Goal: Information Seeking & Learning: Learn about a topic

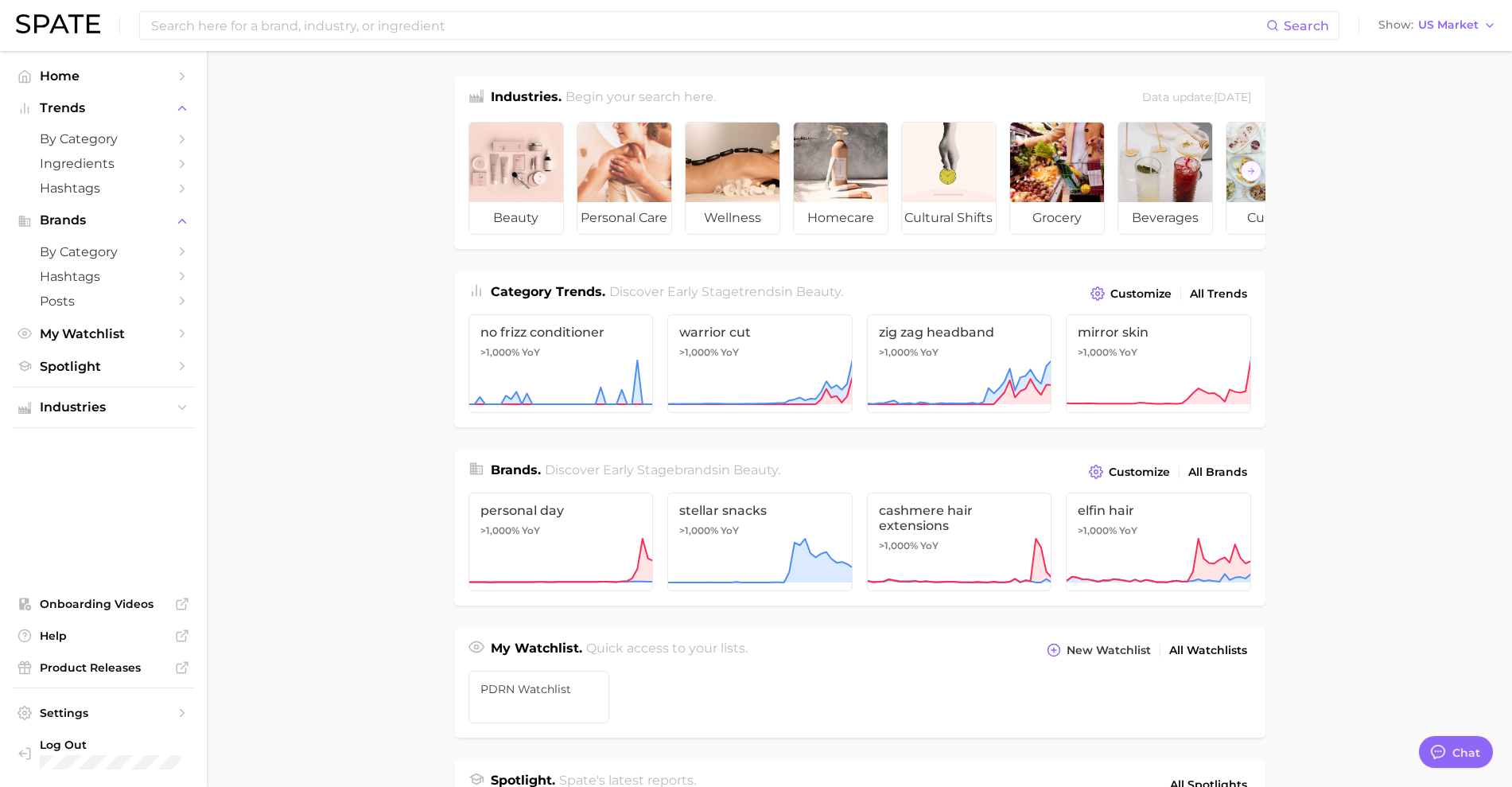
type textarea "x"
click at [642, 31] on input at bounding box center [708, 25] width 1117 height 27
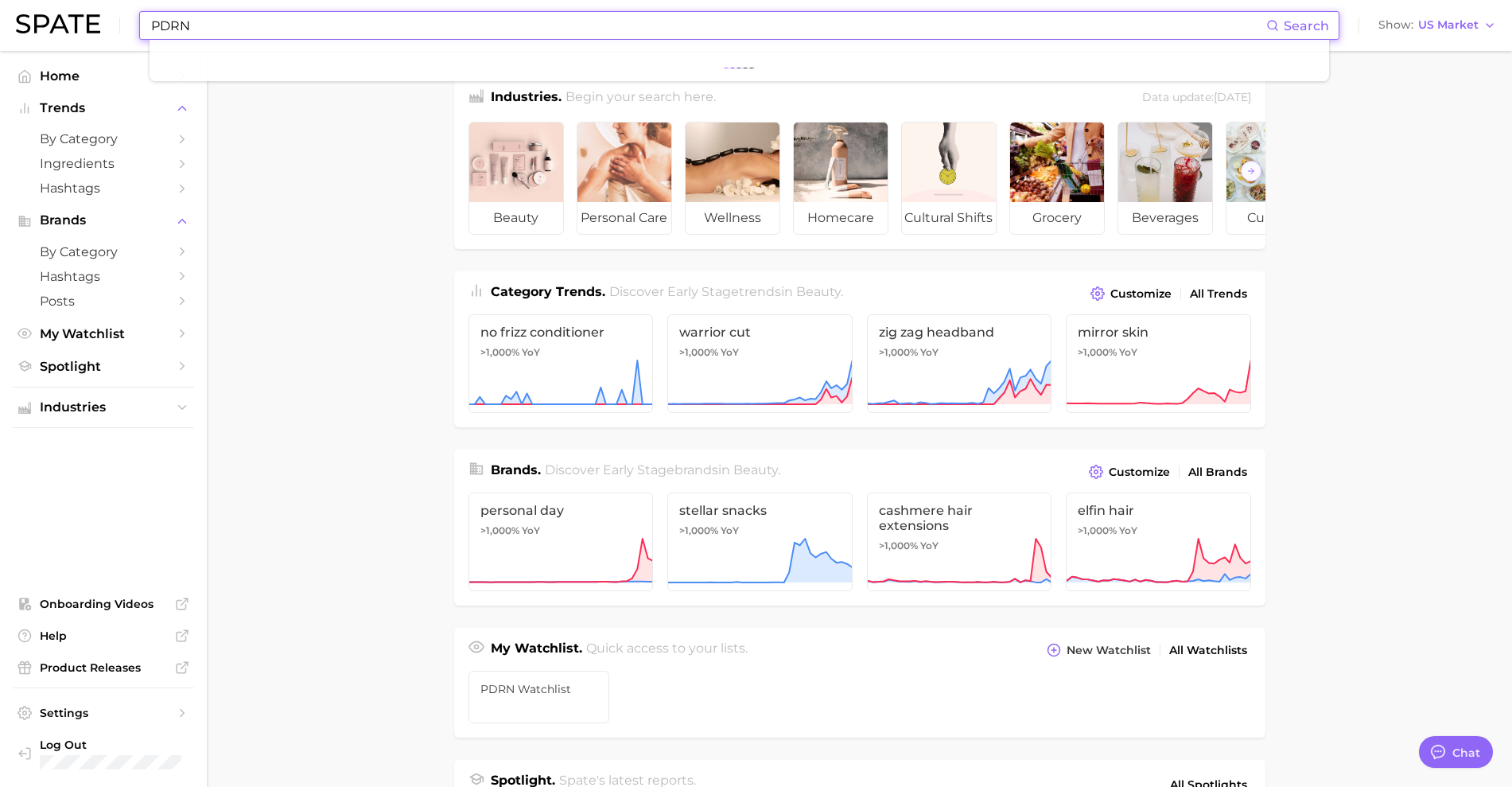
type input "PDRN"
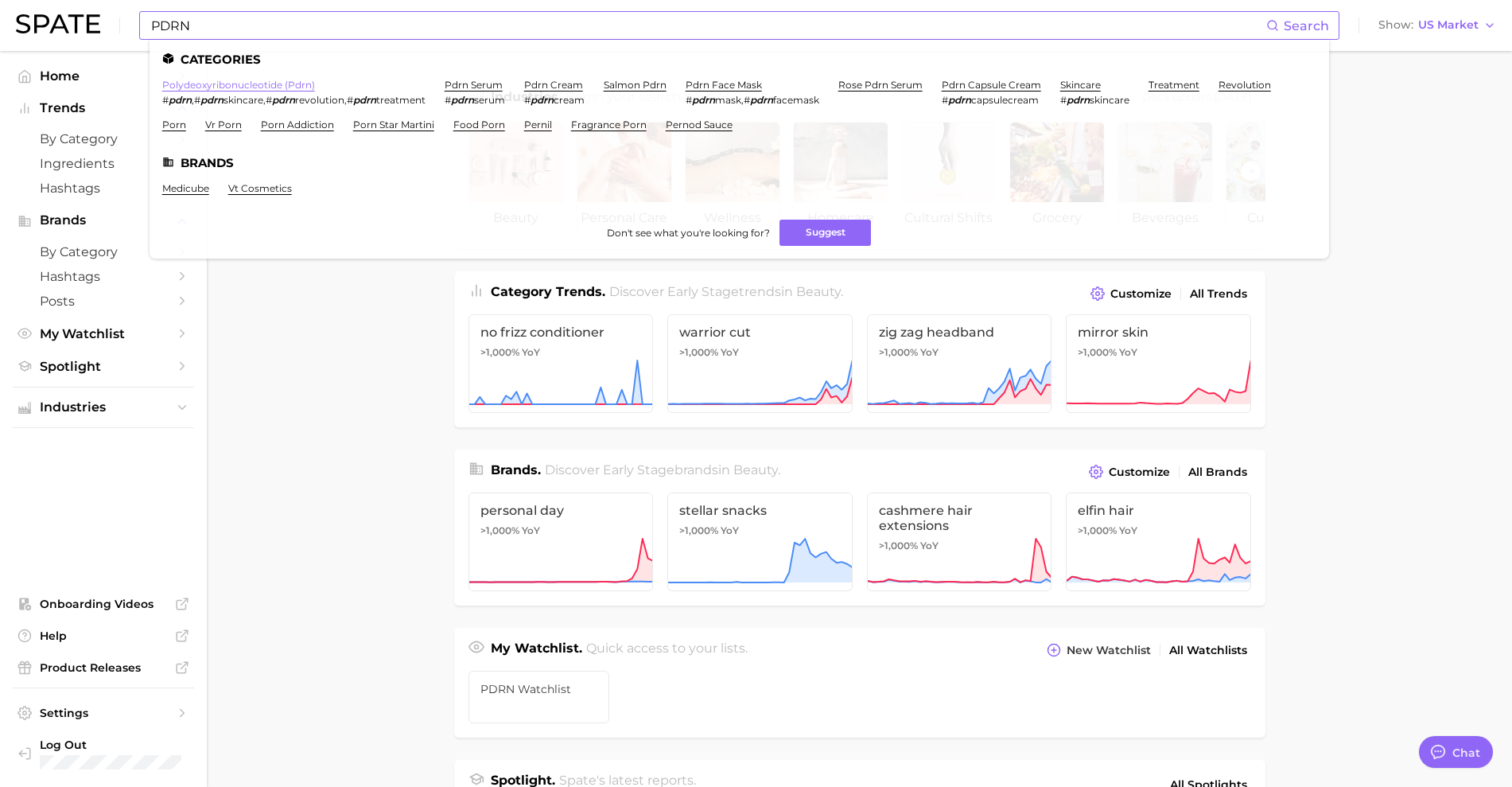
click at [270, 88] on link "polydeoxyribonucleotide (pdrn)" at bounding box center [239, 84] width 153 height 12
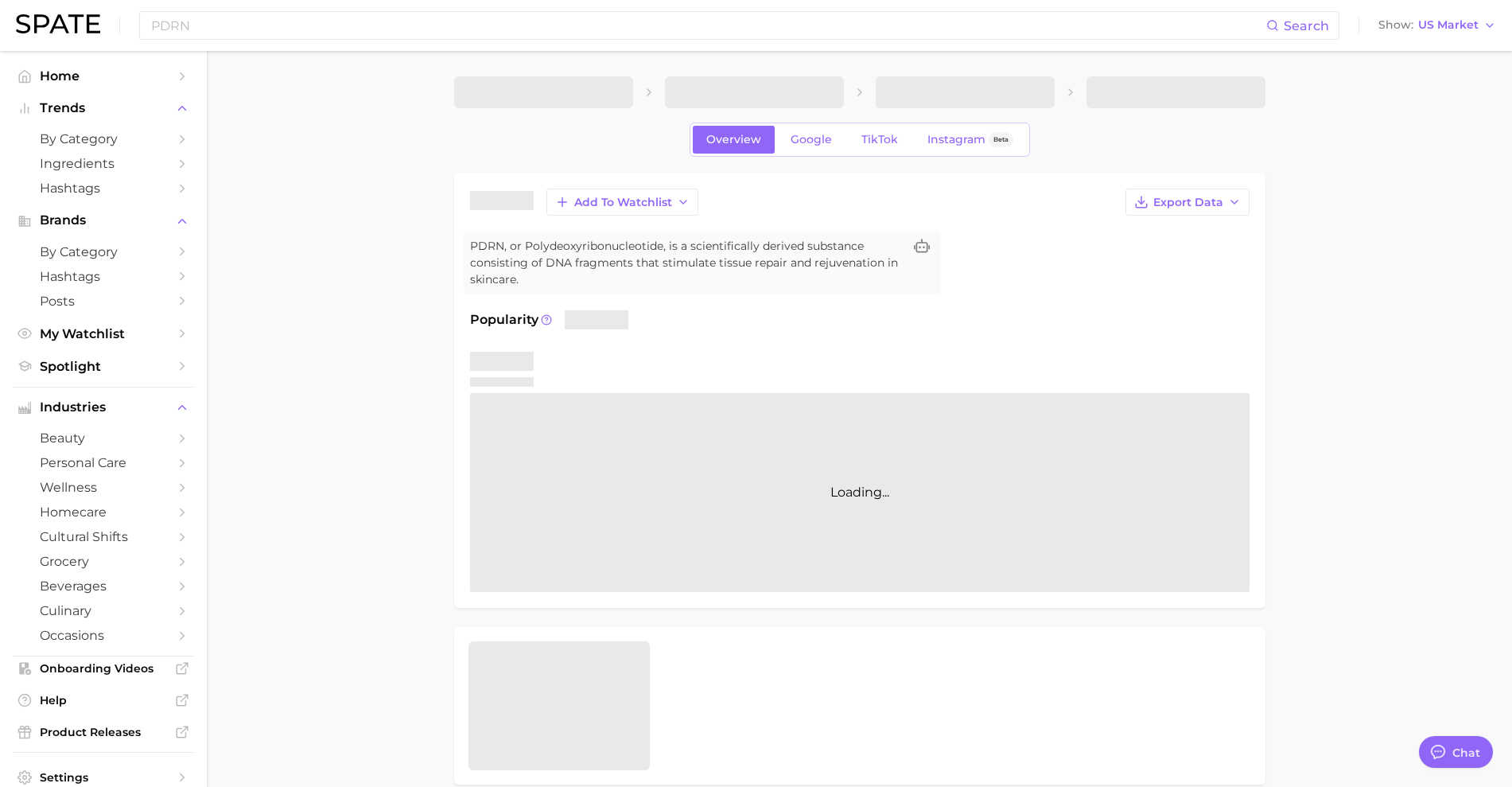
type textarea "x"
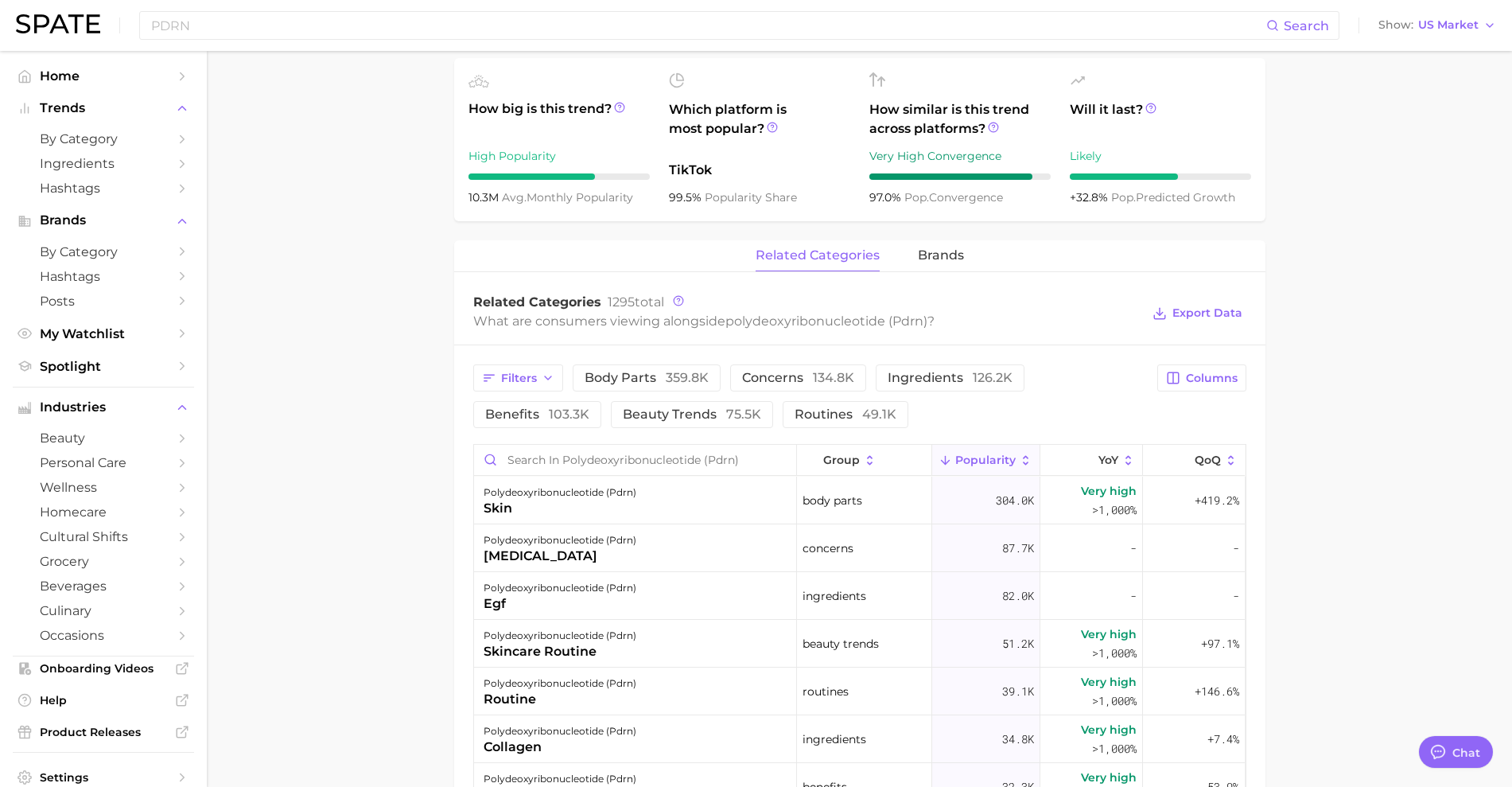
scroll to position [597, 0]
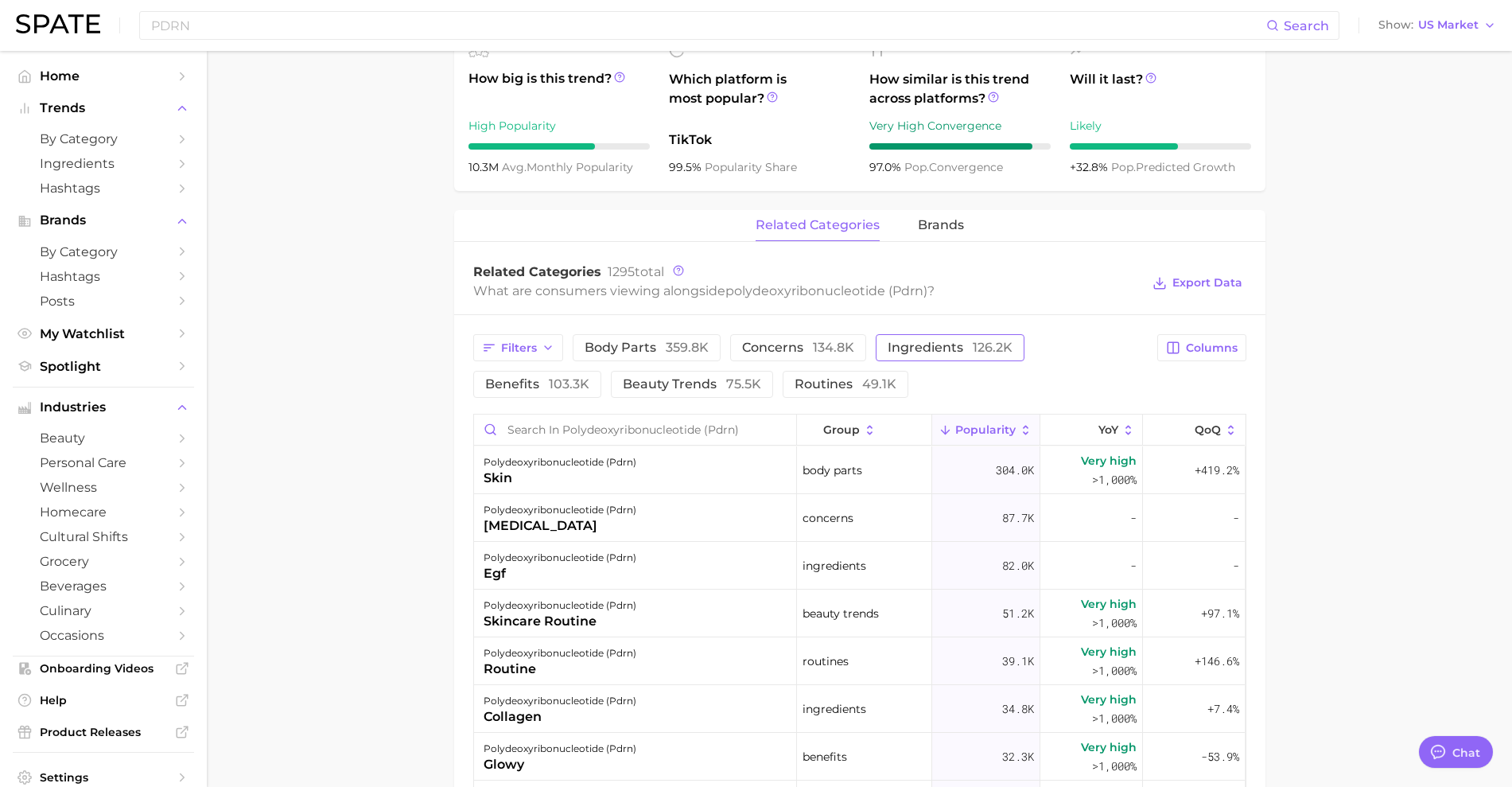
click at [903, 350] on span "ingredients 126.2k" at bounding box center [950, 348] width 125 height 13
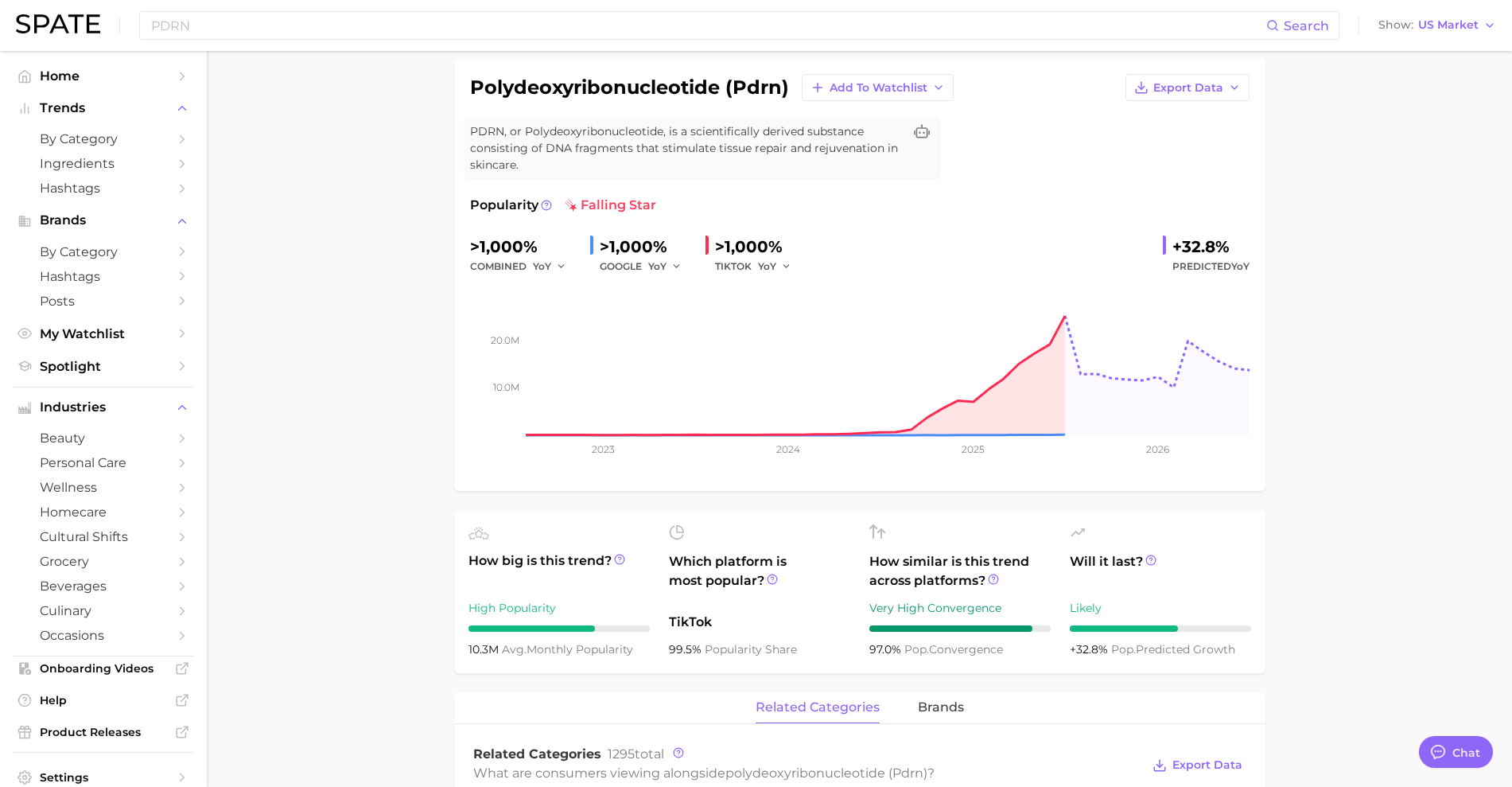
scroll to position [0, 0]
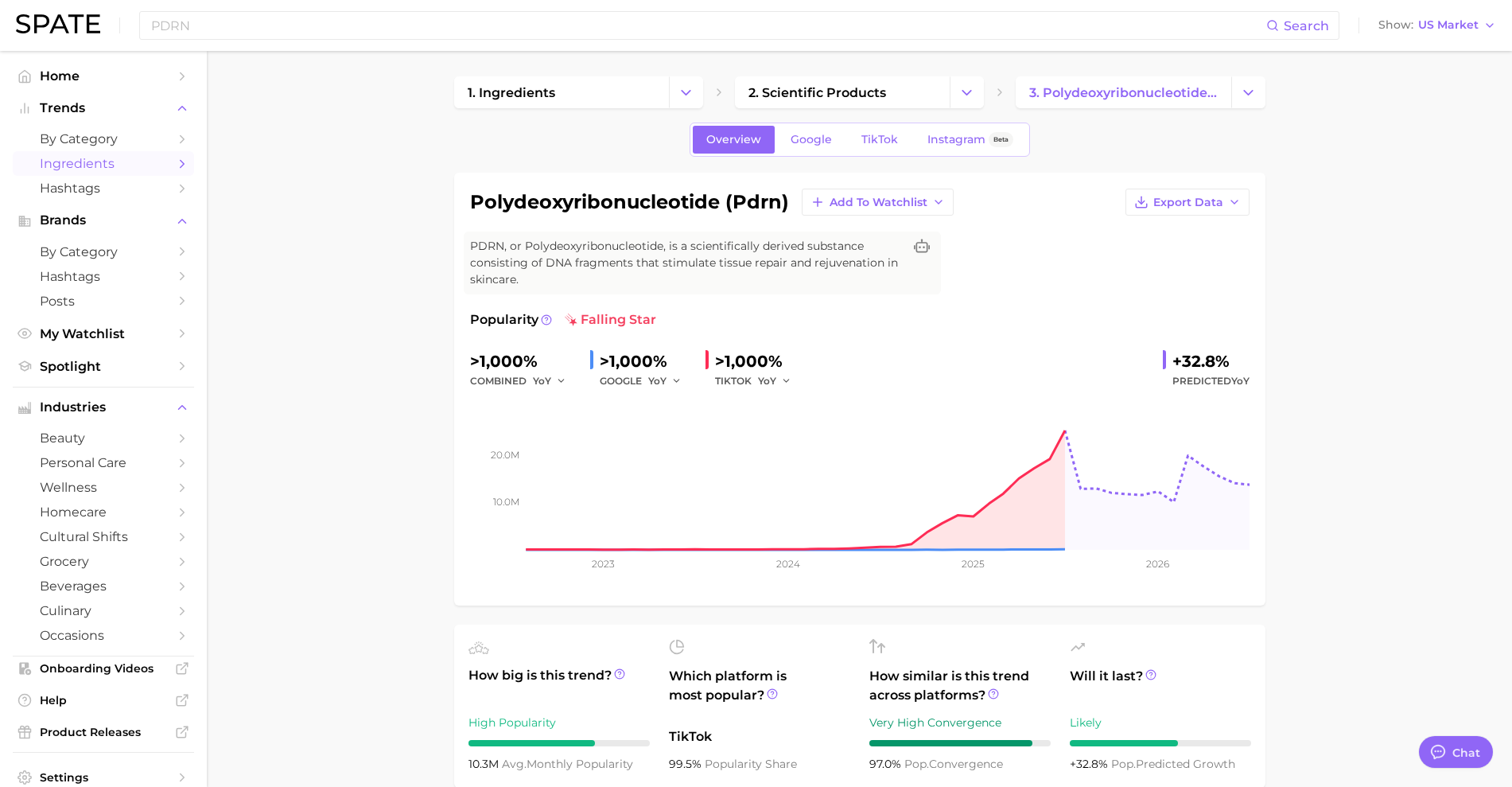
click at [114, 165] on span "Ingredients" at bounding box center [103, 163] width 127 height 15
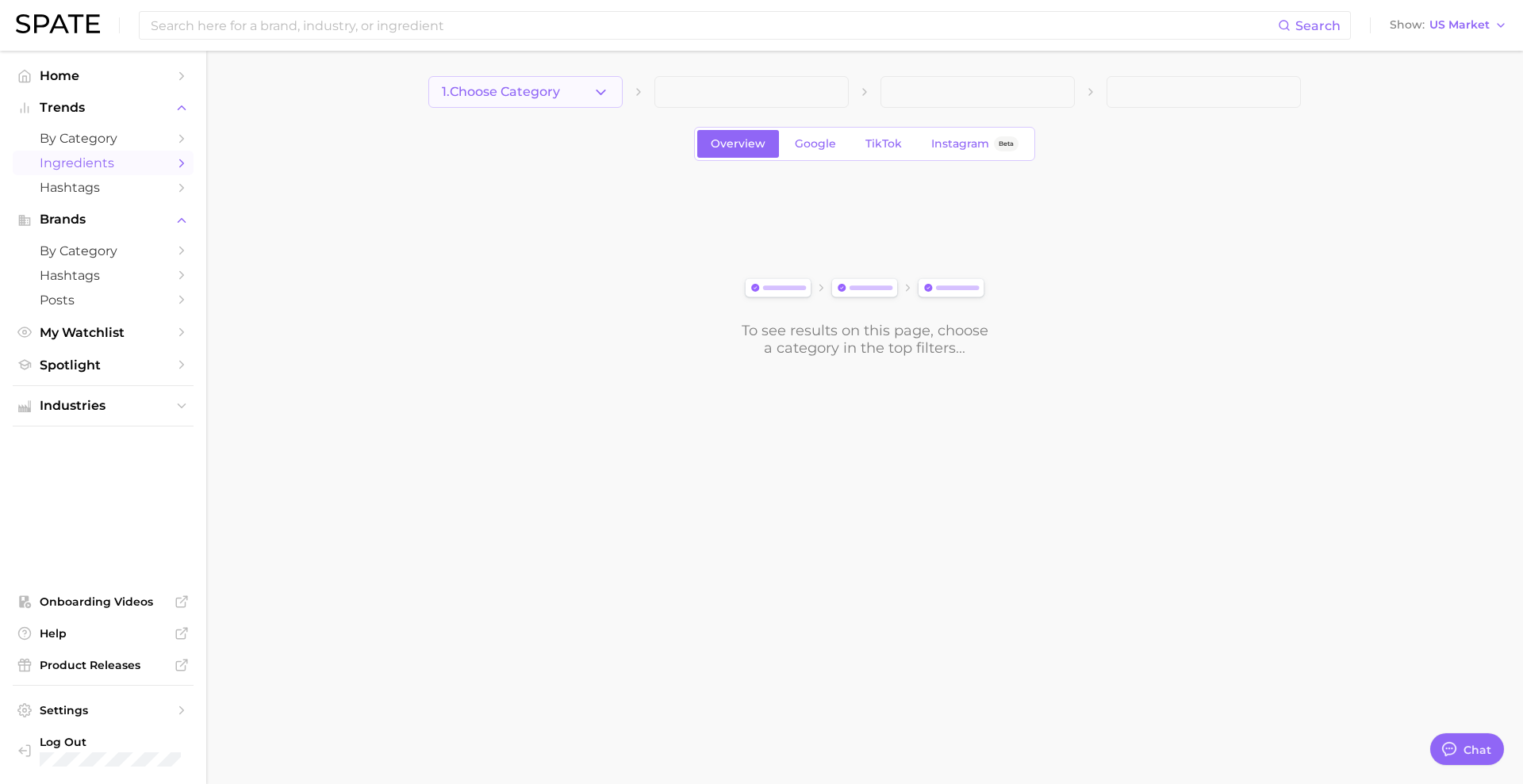
click at [609, 89] on button "1. Choose Category" at bounding box center [526, 92] width 194 height 31
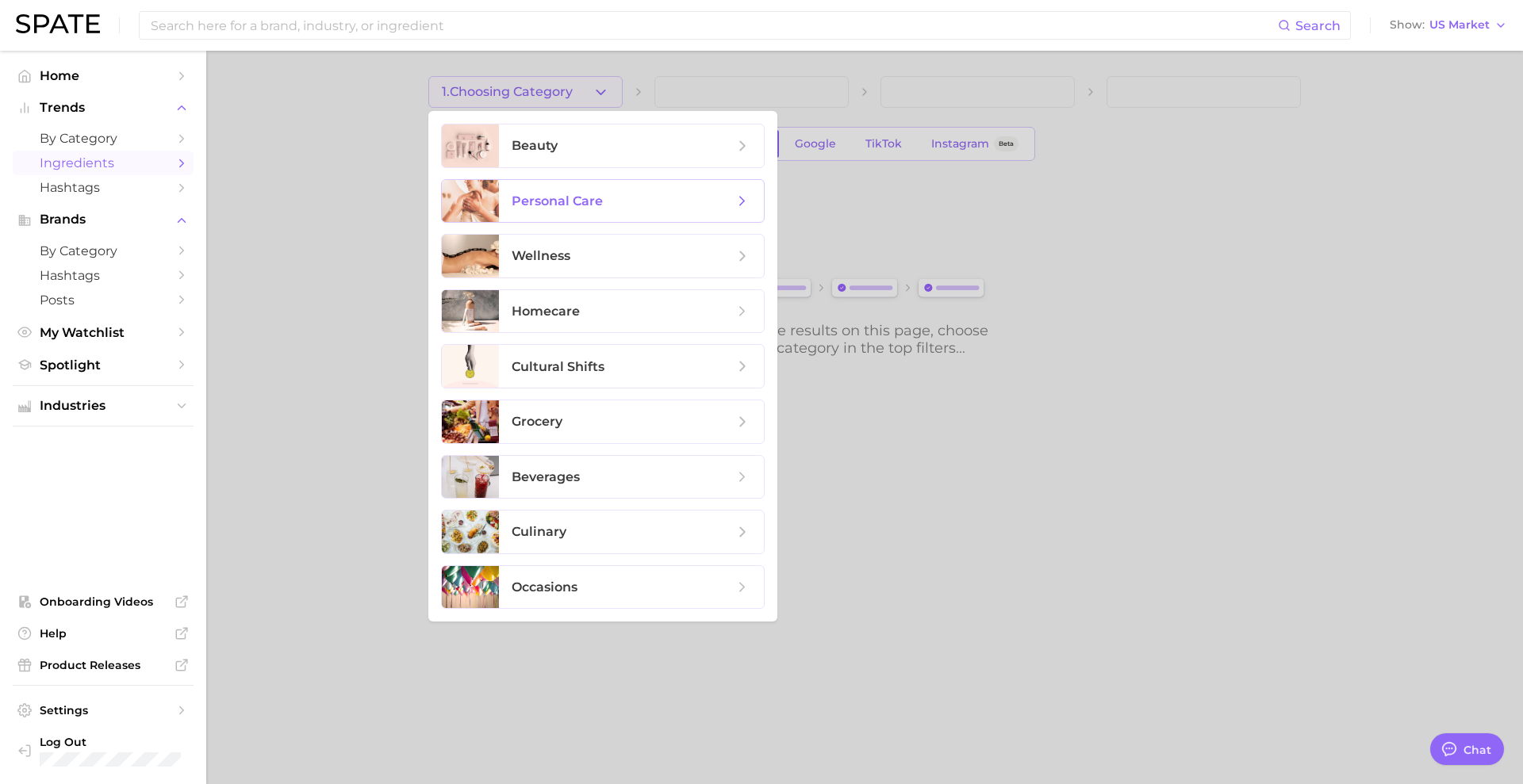
click at [611, 207] on span "personal care" at bounding box center [623, 201] width 222 height 17
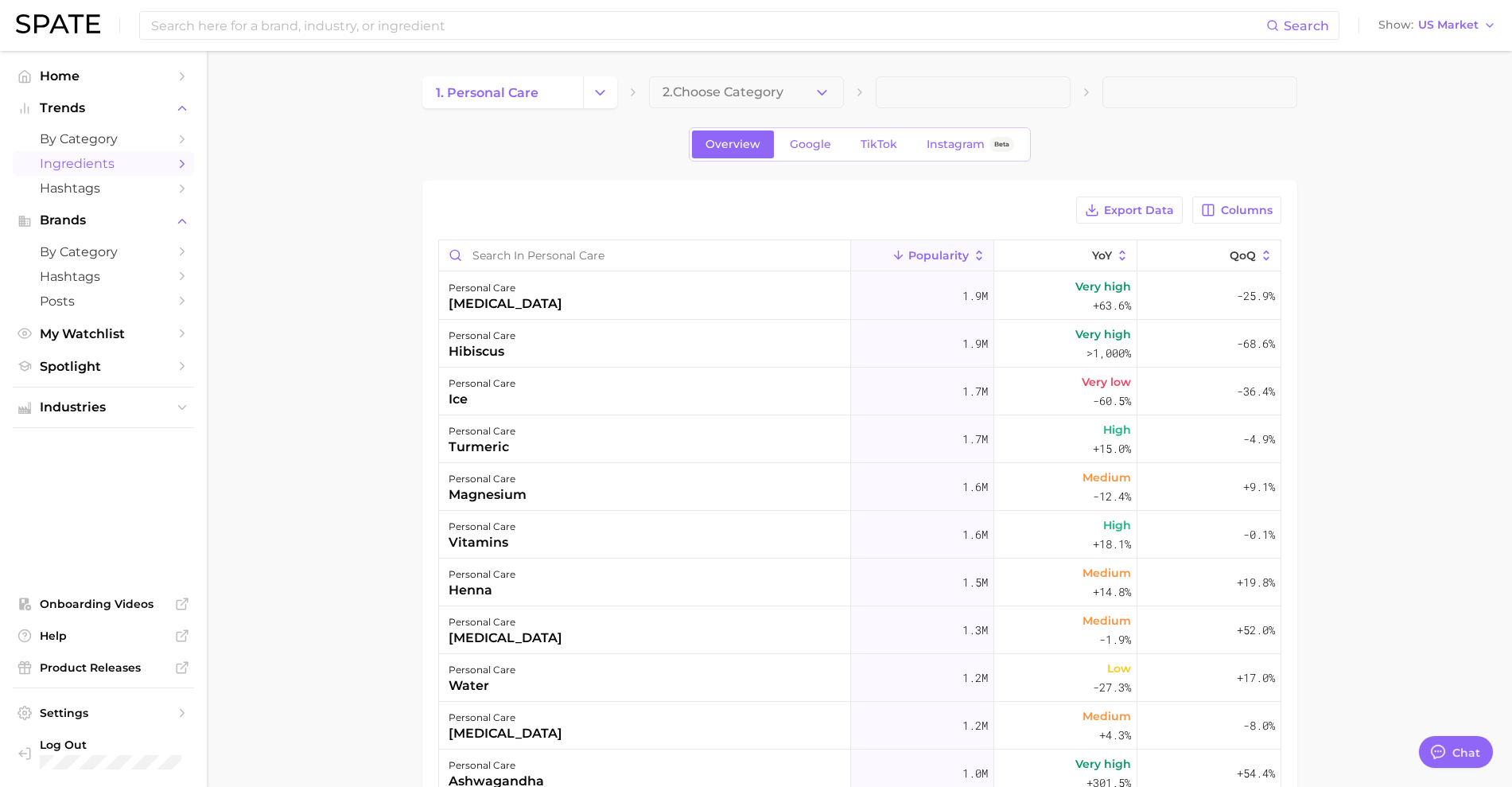
click at [731, 96] on span "2. Choose Category" at bounding box center [723, 92] width 121 height 14
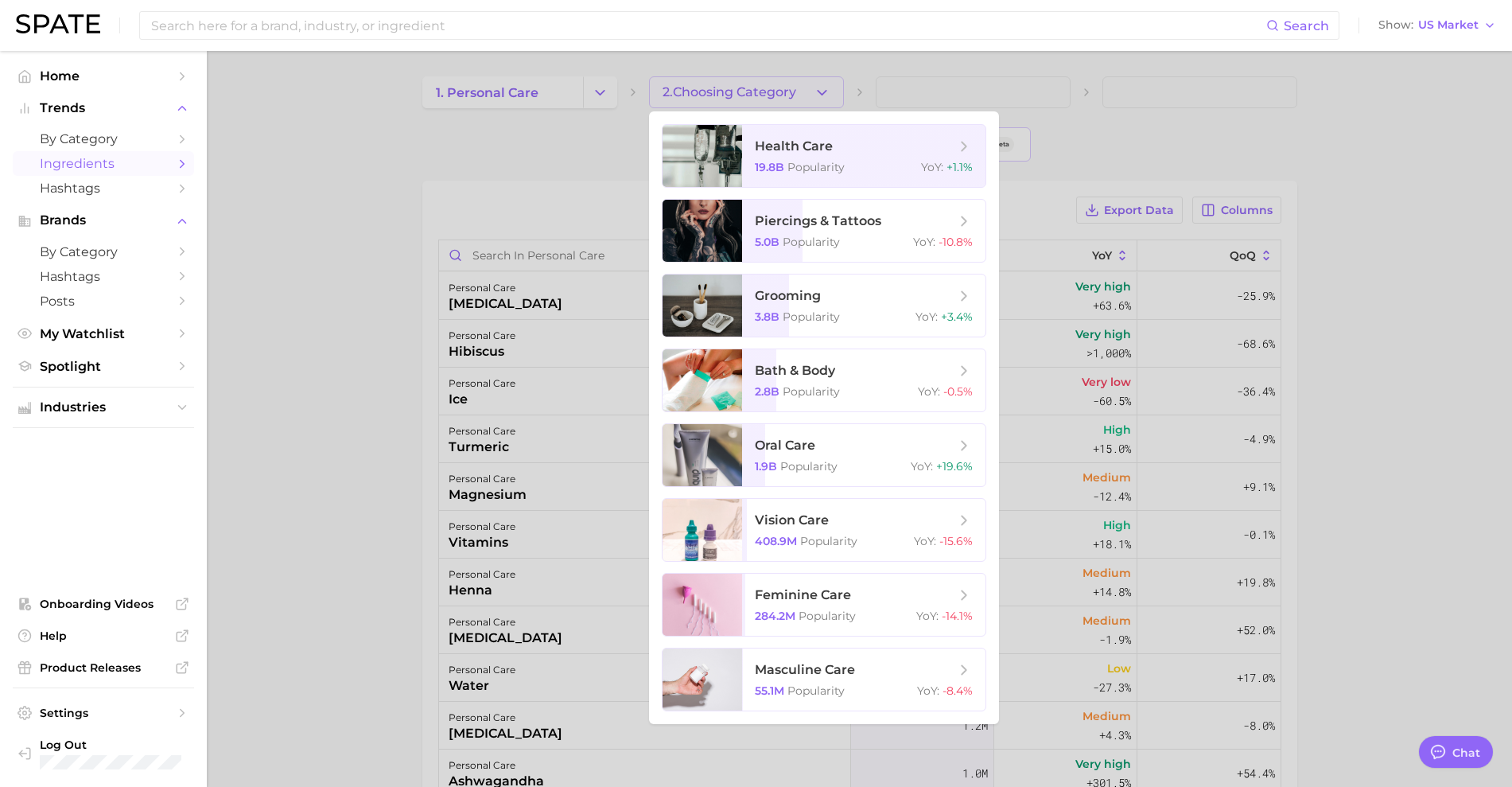
click at [588, 94] on div at bounding box center [756, 393] width 1512 height 787
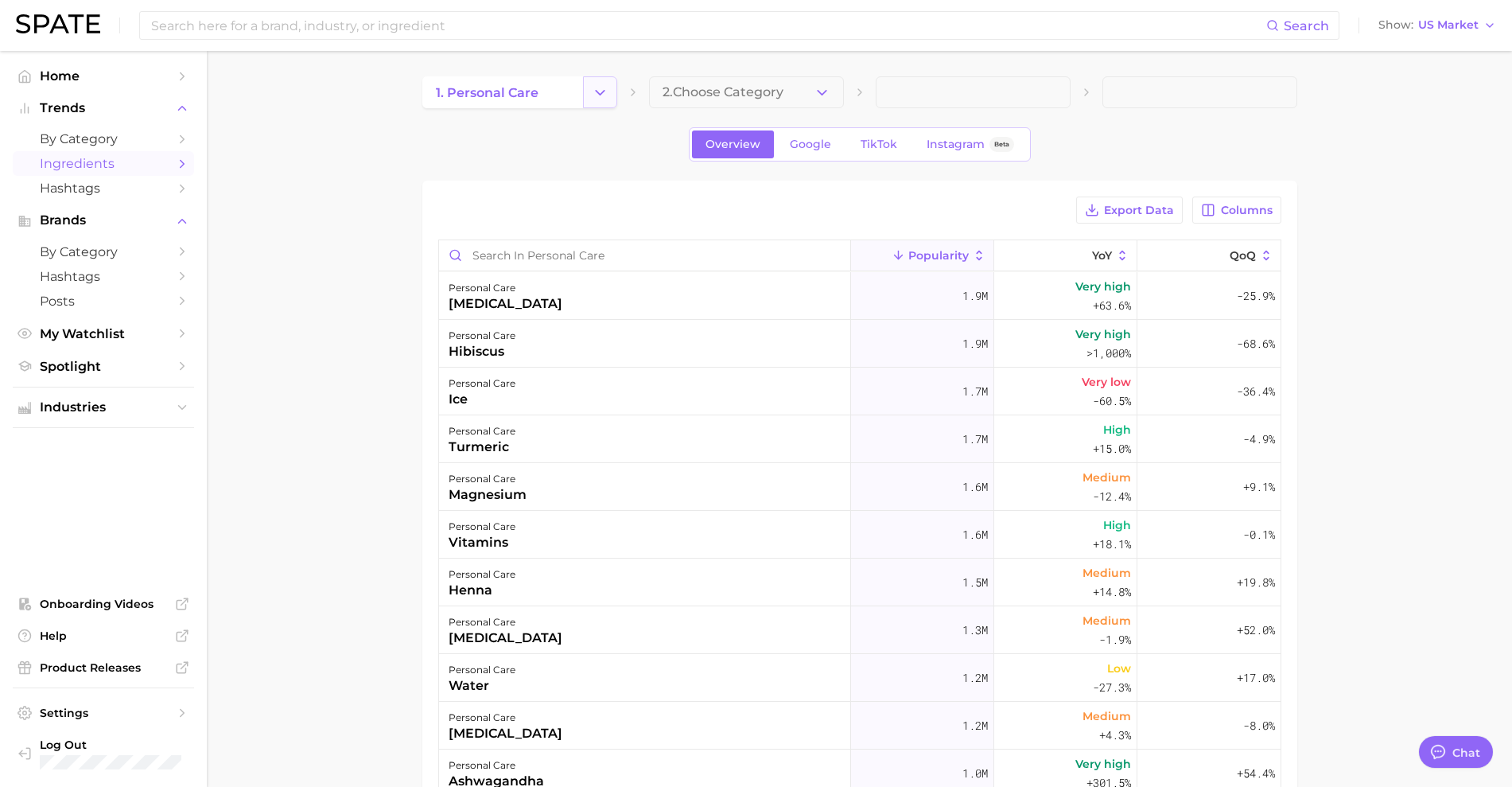
click at [600, 94] on icon "Change Category" at bounding box center [600, 93] width 17 height 17
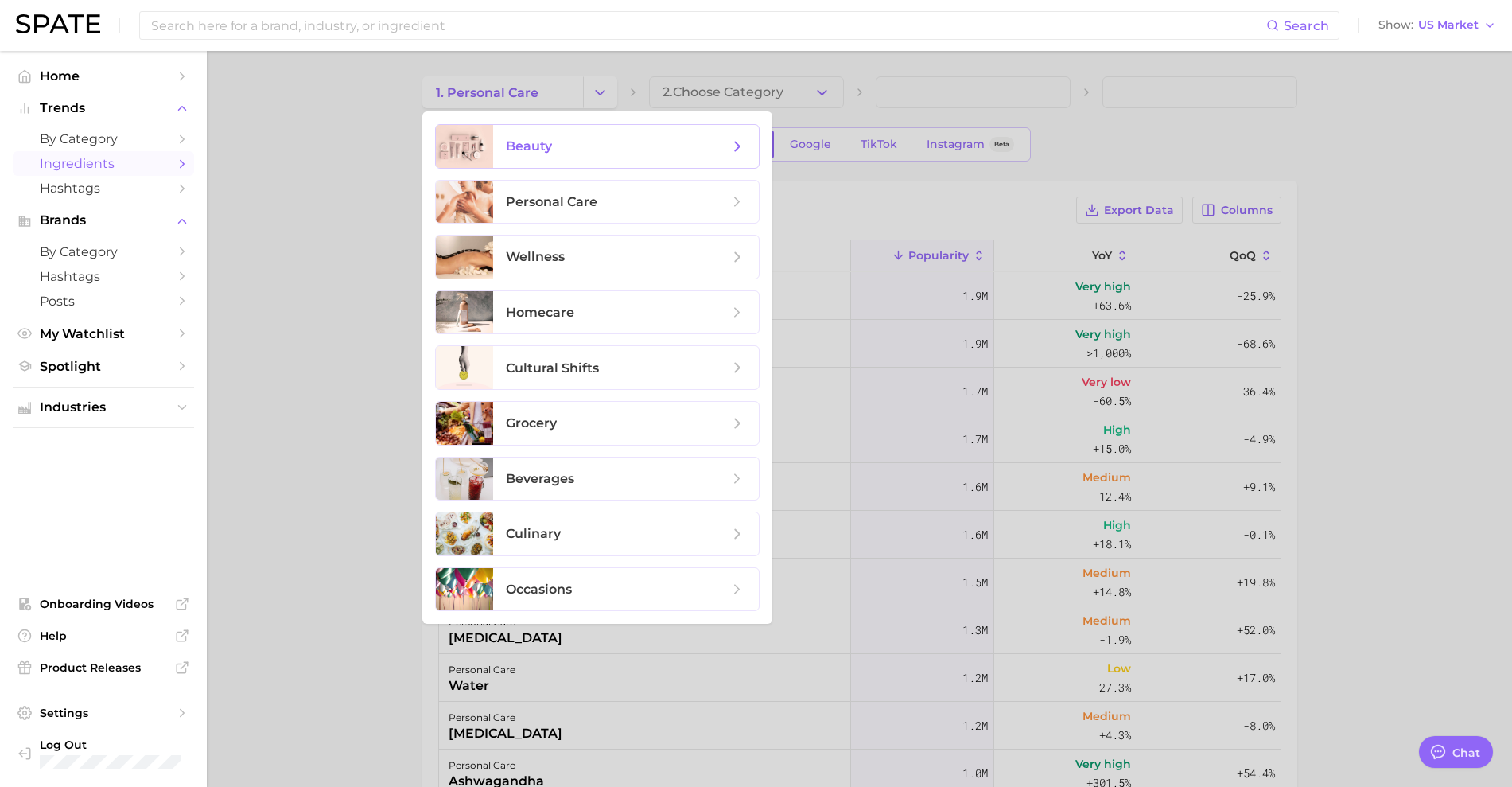
click at [590, 145] on span "beauty" at bounding box center [617, 146] width 223 height 17
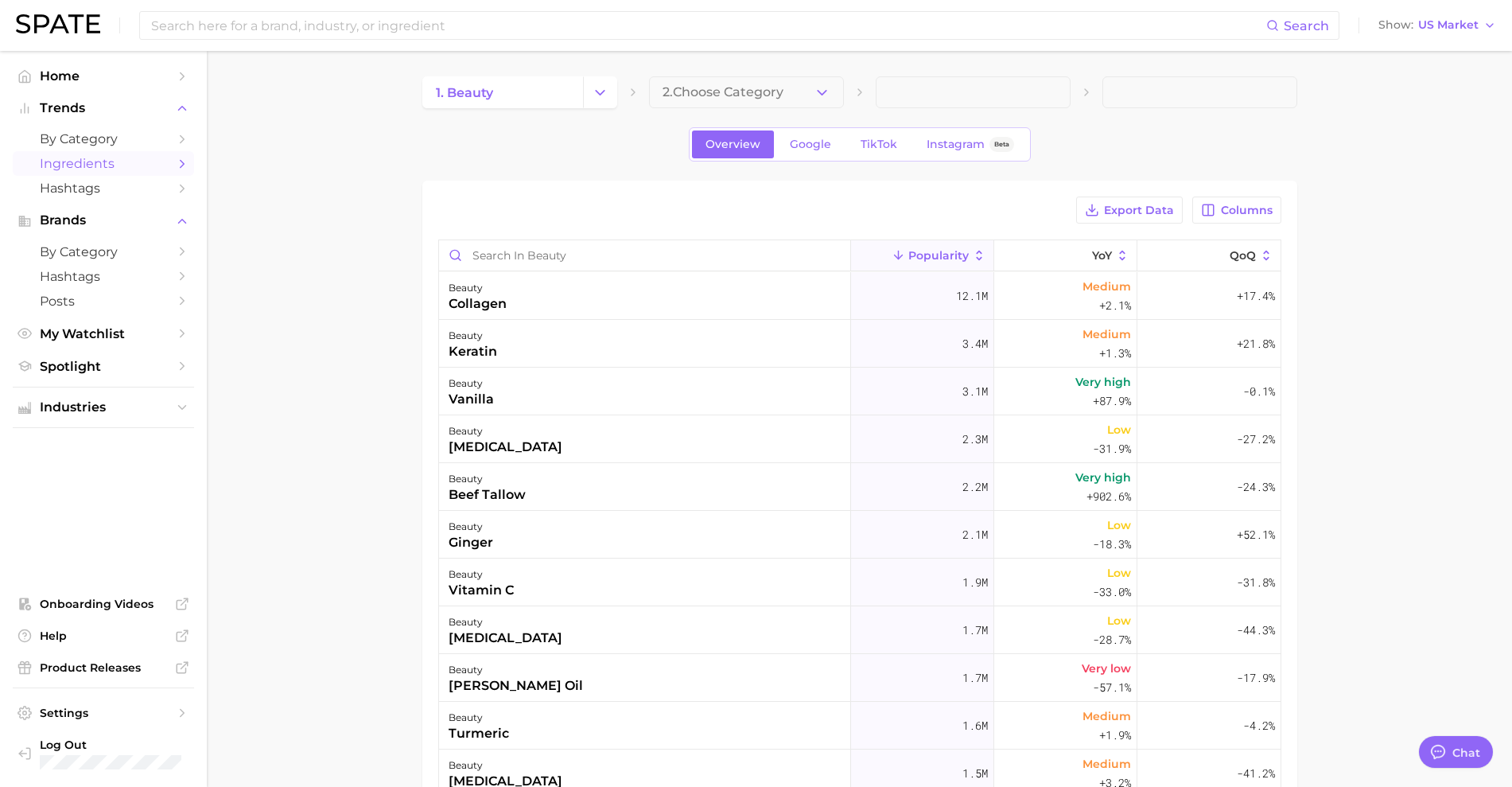
drag, startPoint x: 824, startPoint y: 93, endPoint x: 578, endPoint y: 147, distance: 251.9
click at [580, 147] on div "Overview Google TikTok Instagram Beta" at bounding box center [860, 144] width 875 height 34
click at [785, 105] on button "2. Choose Category" at bounding box center [746, 92] width 195 height 32
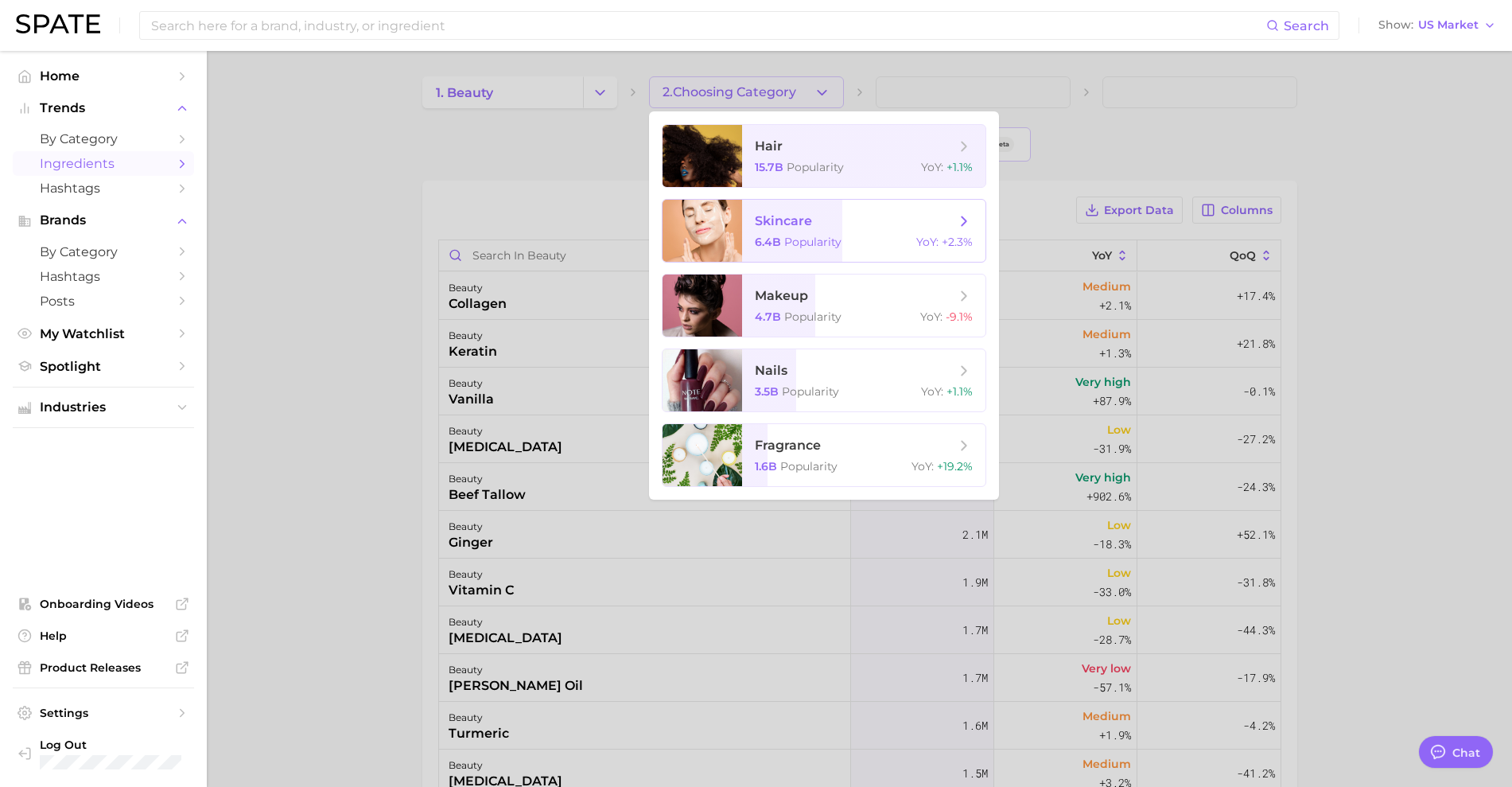
click at [774, 202] on span "skincare 6.4b Popularity YoY : +2.3%" at bounding box center [864, 231] width 243 height 62
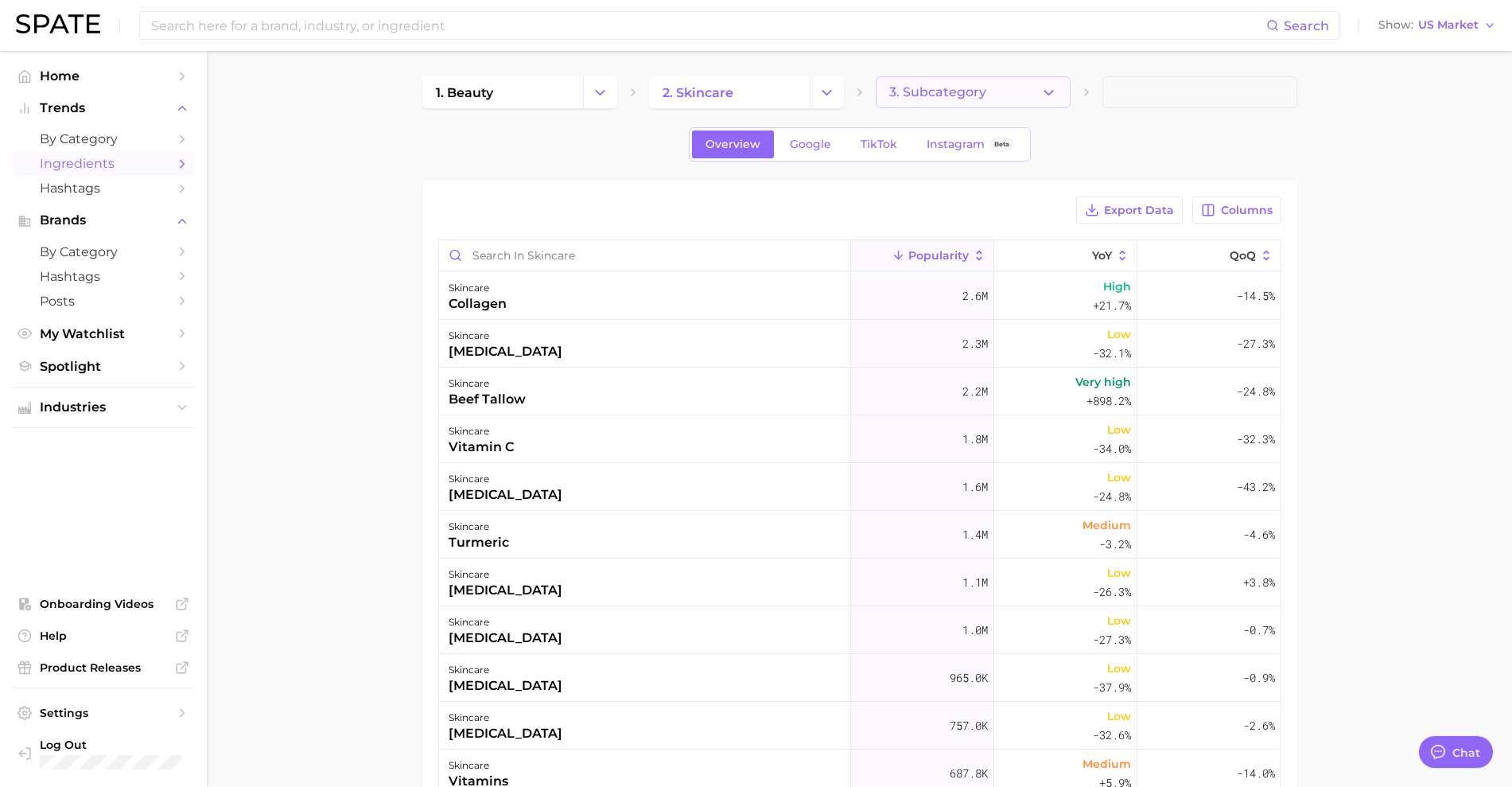
click at [1019, 91] on button "3. Subcategory" at bounding box center [973, 92] width 195 height 32
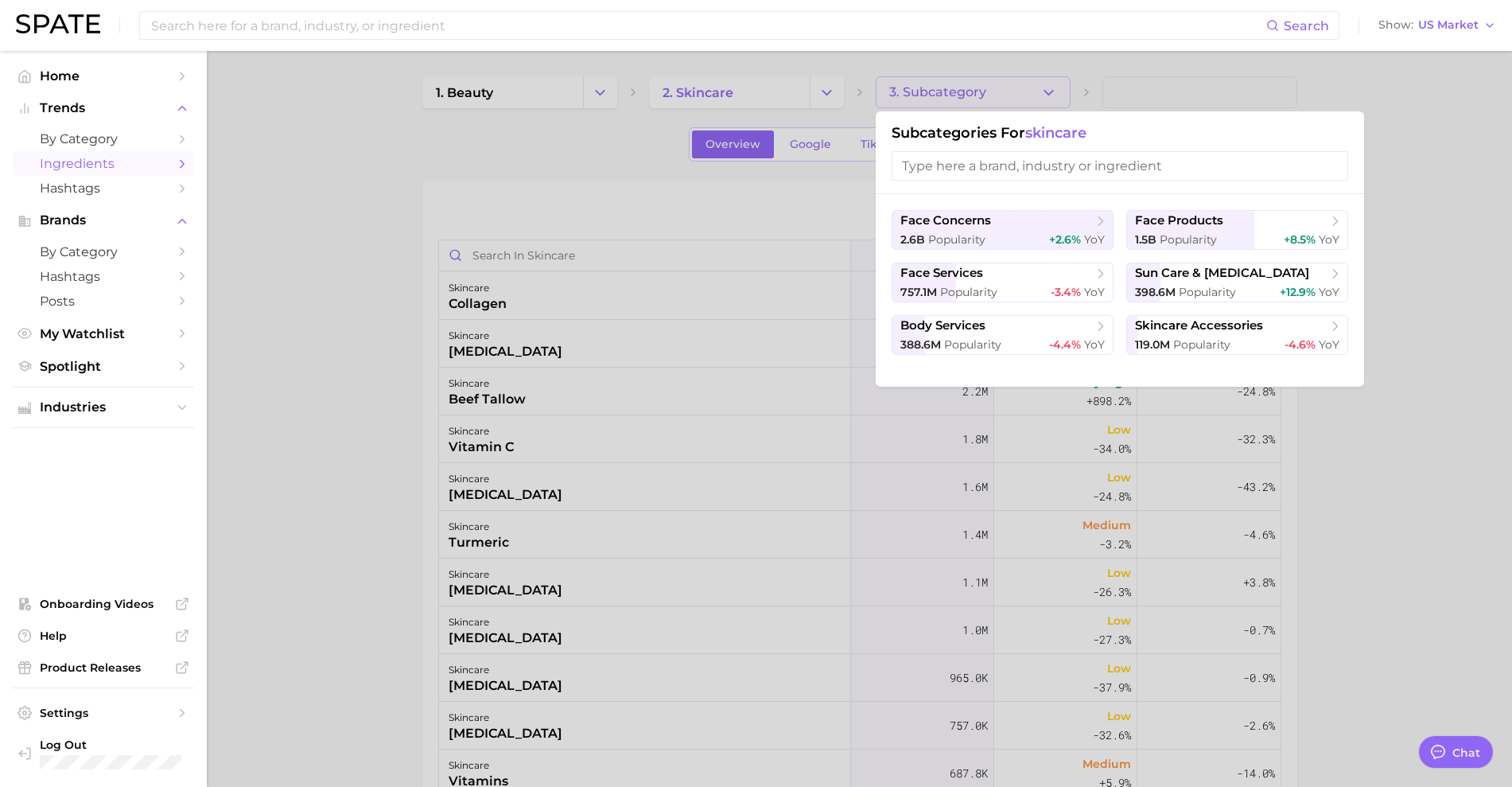
click at [826, 206] on div at bounding box center [756, 393] width 1512 height 787
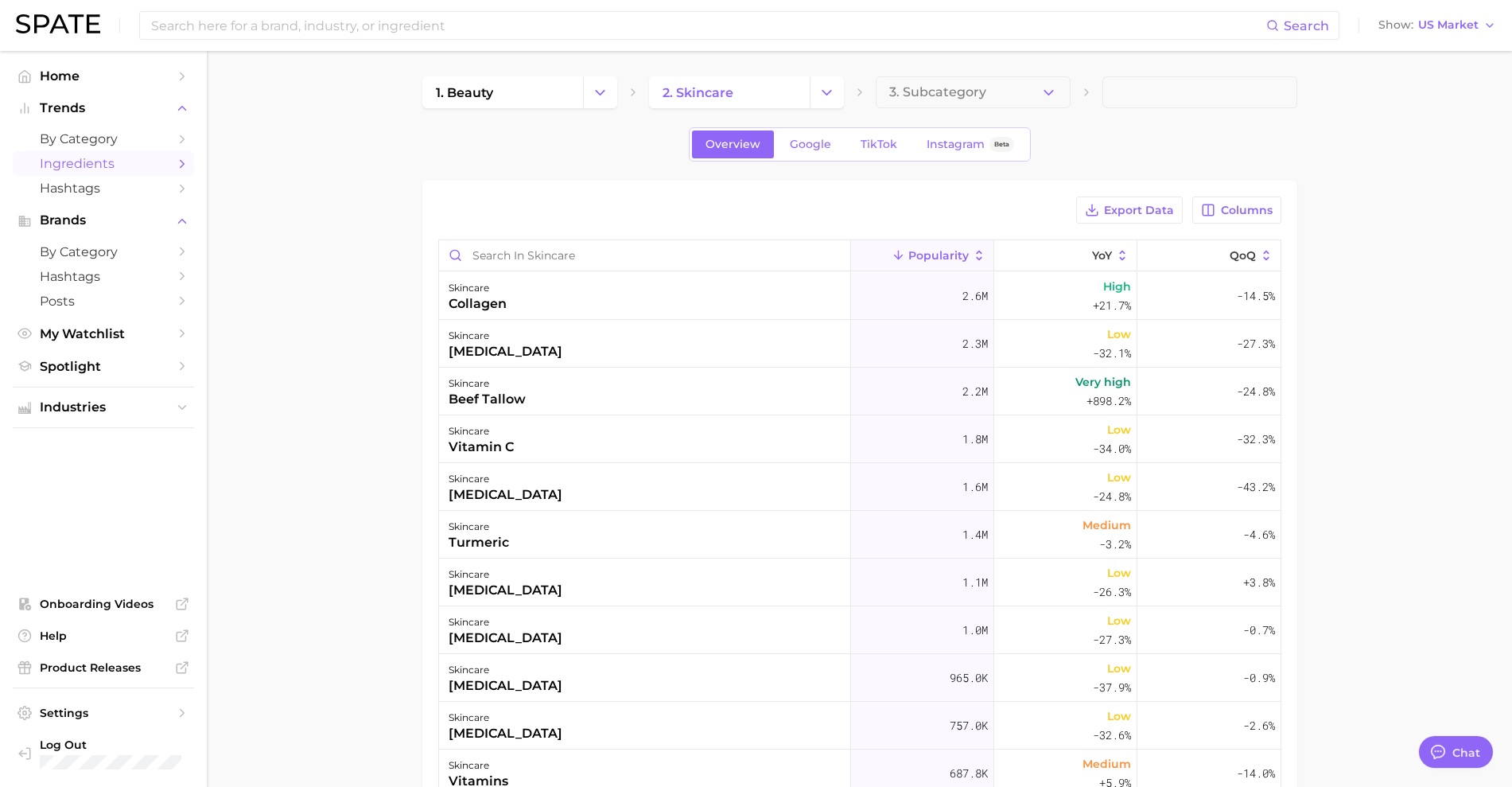
scroll to position [199, 0]
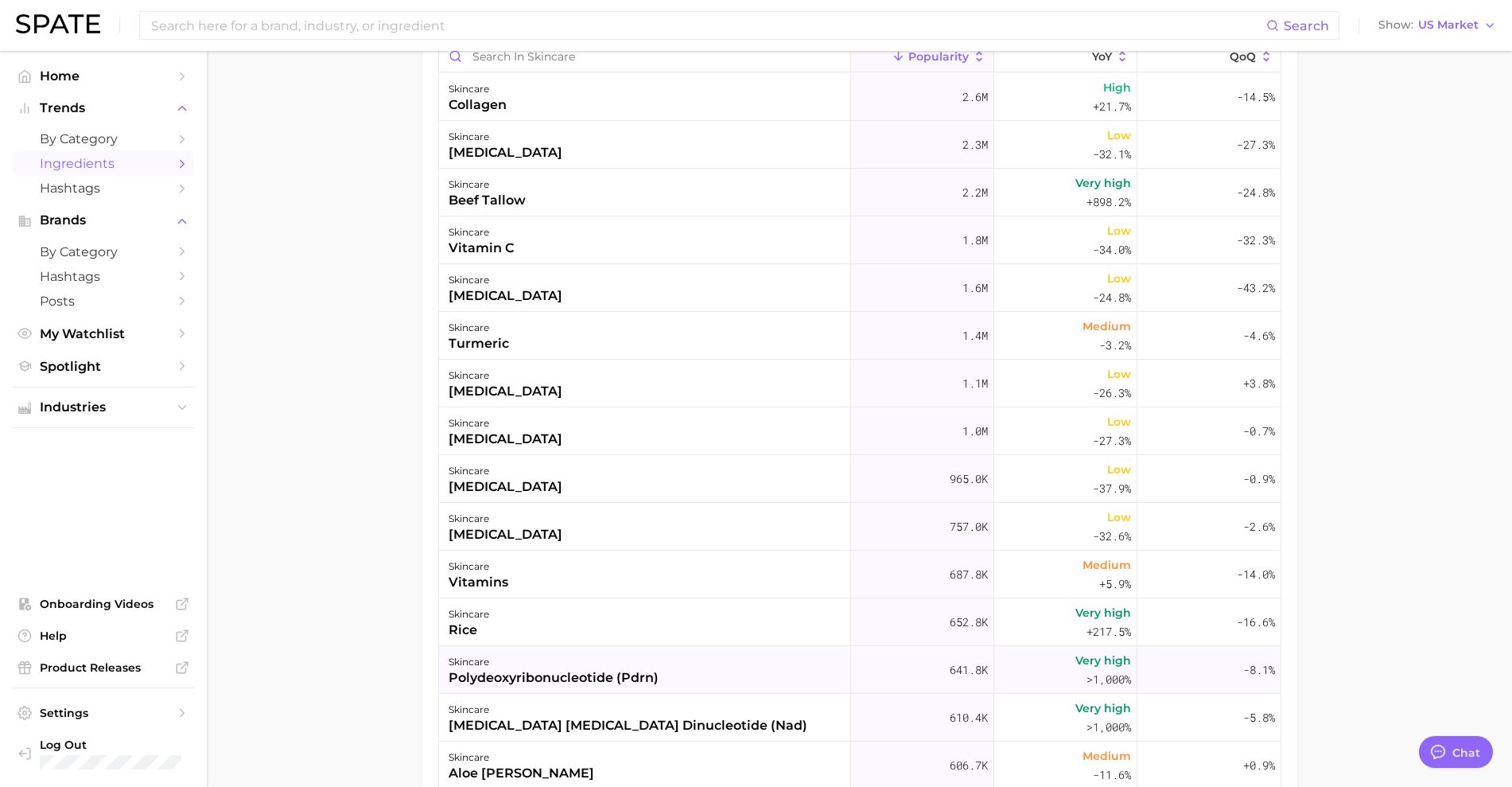
click at [1077, 663] on span "Very high" at bounding box center [1104, 660] width 56 height 19
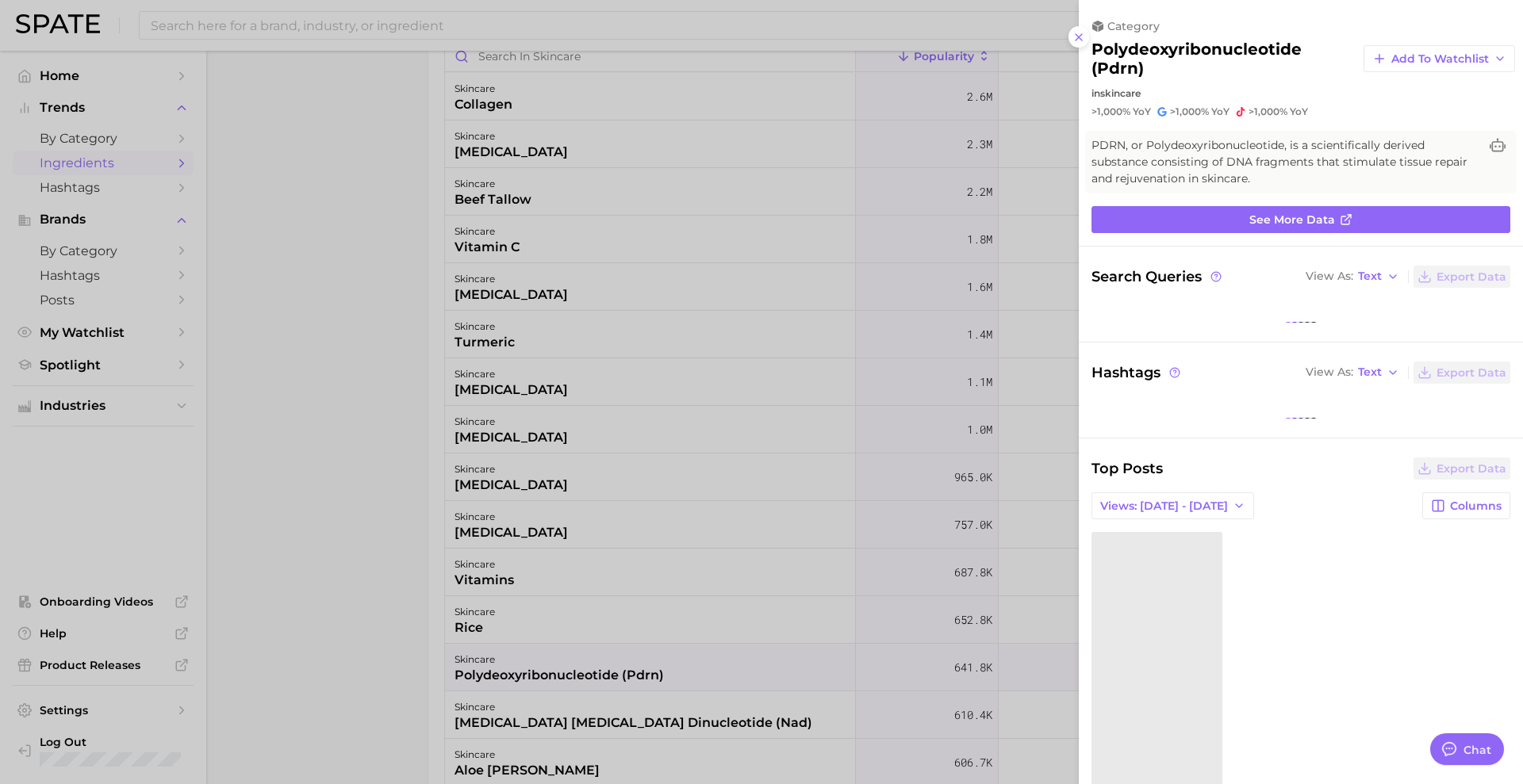
drag, startPoint x: 465, startPoint y: 399, endPoint x: 416, endPoint y: 396, distance: 49.1
click at [465, 400] on div at bounding box center [761, 392] width 1523 height 784
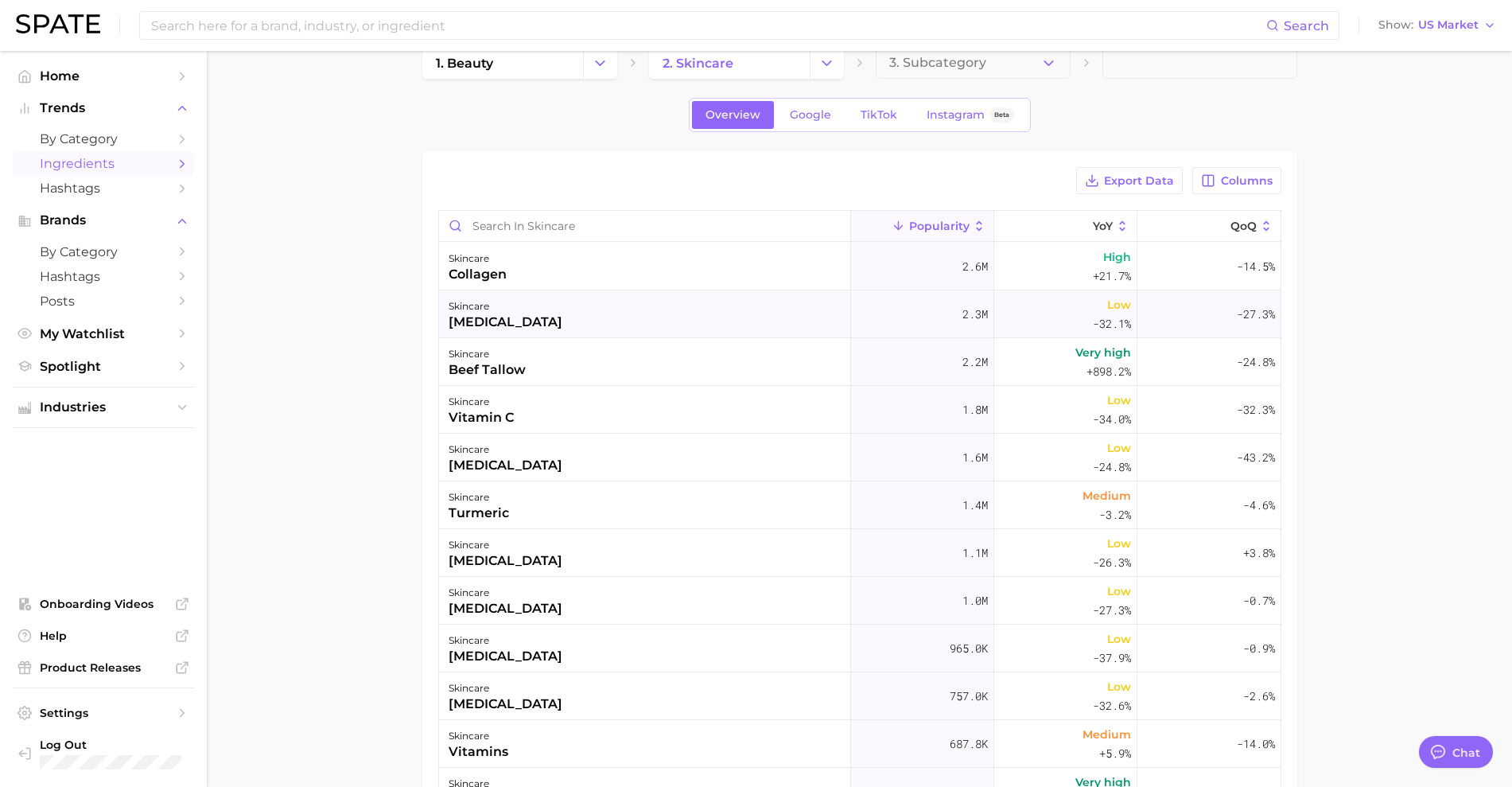
scroll to position [0, 0]
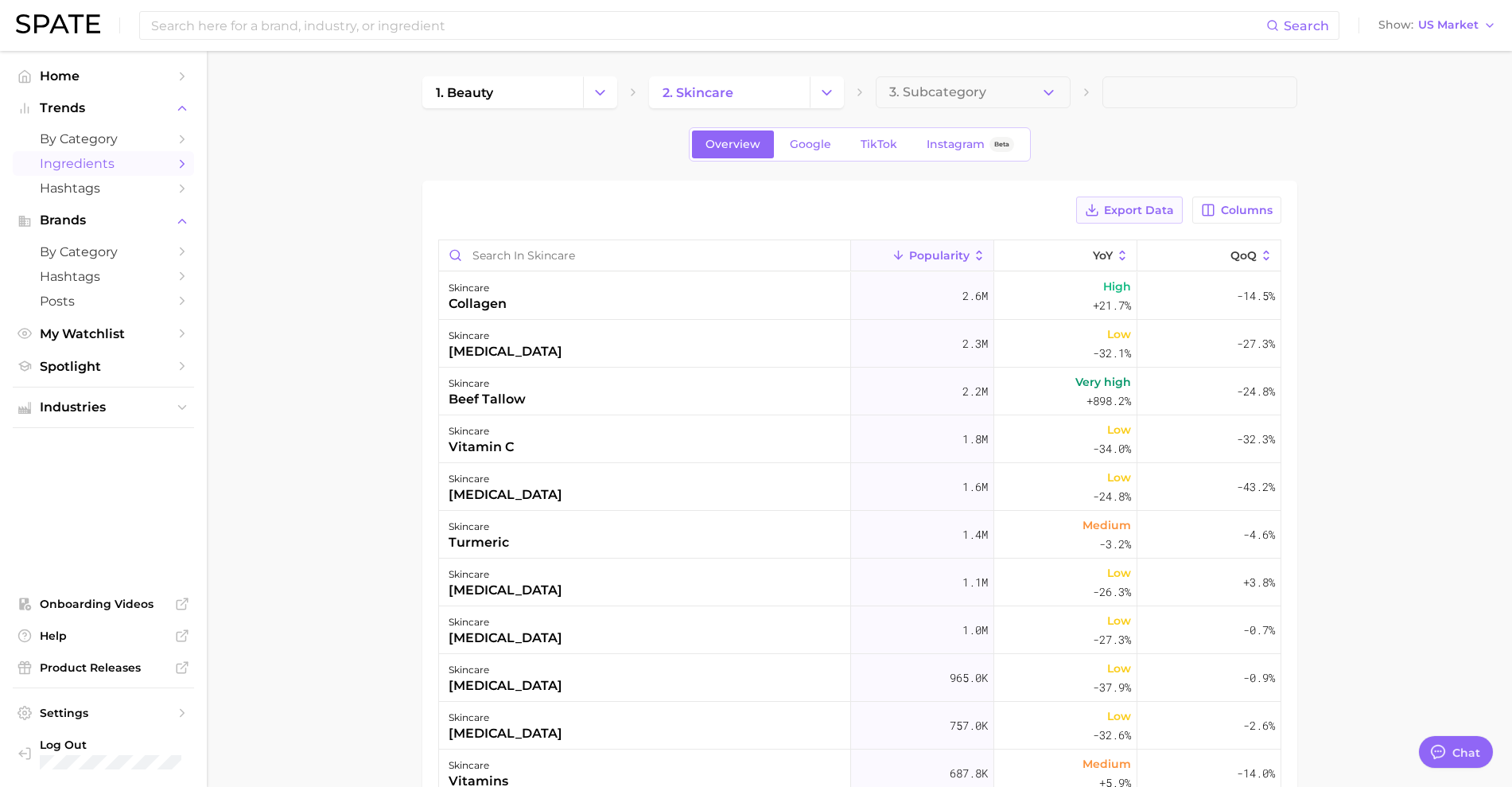
click at [1166, 201] on button "Export Data" at bounding box center [1130, 210] width 106 height 27
click at [1052, 259] on button "YoY" at bounding box center [1066, 256] width 143 height 31
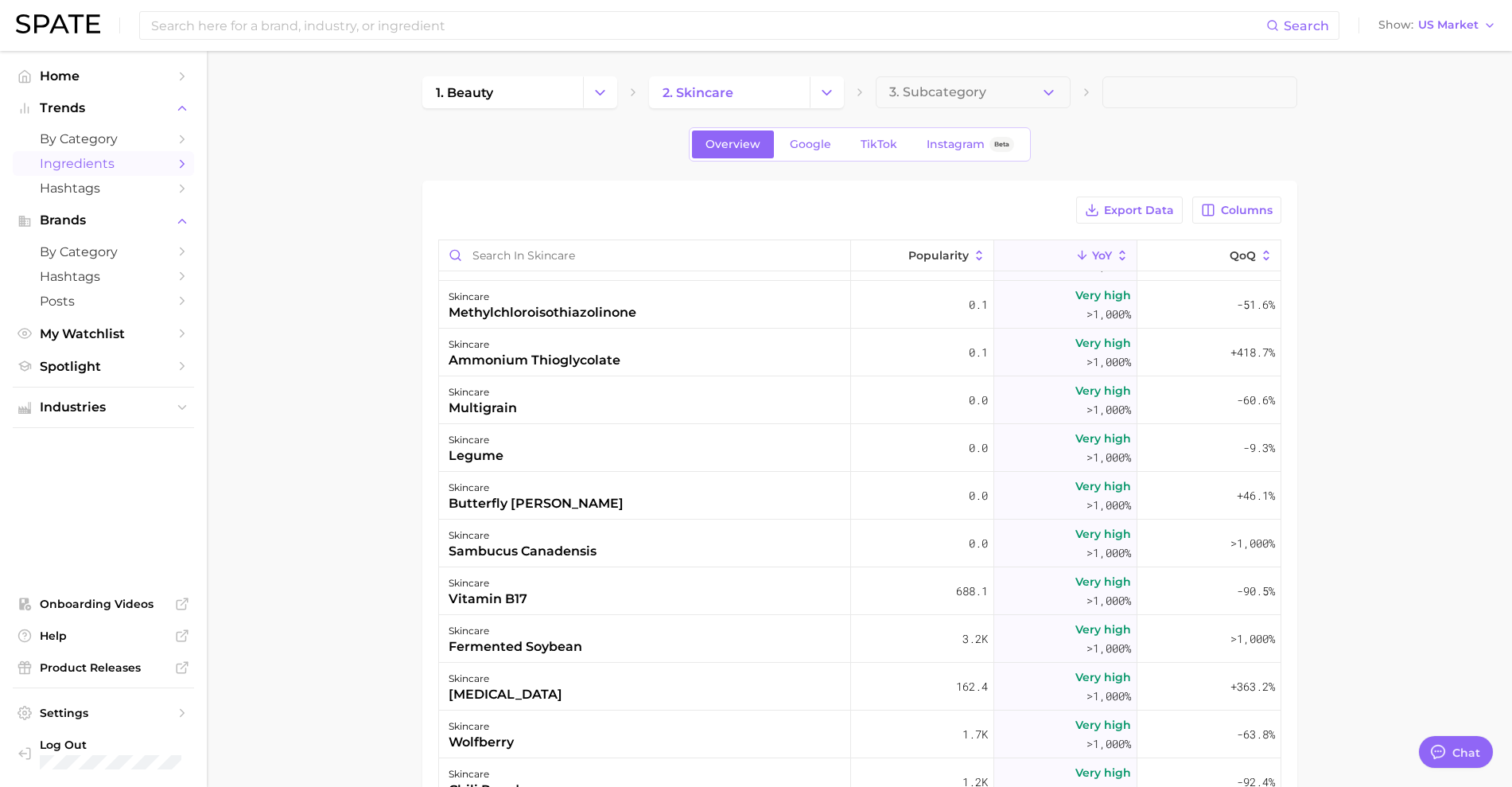
scroll to position [597, 0]
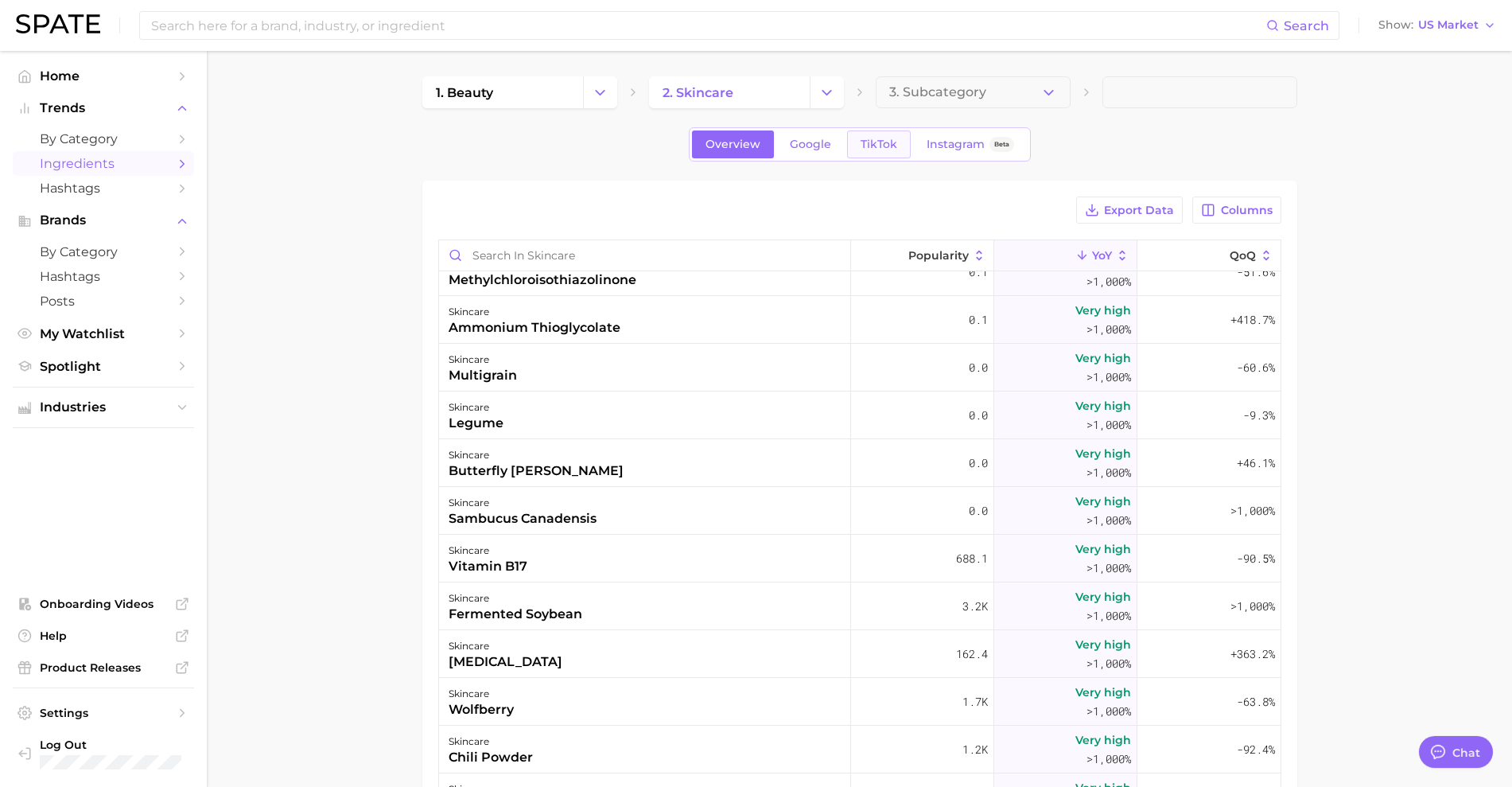
click at [862, 151] on span "TikTok" at bounding box center [879, 144] width 37 height 14
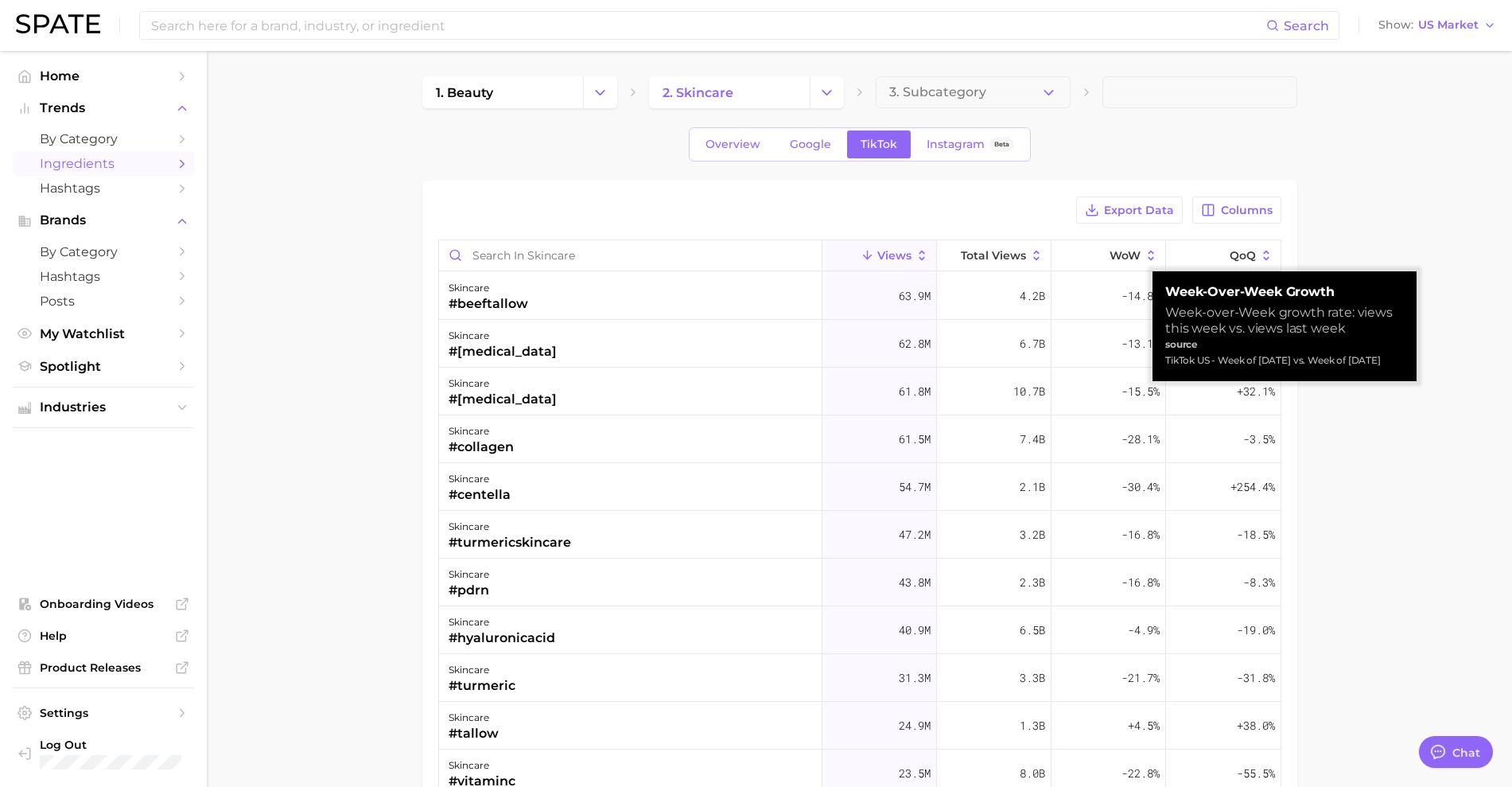
click at [1368, 243] on main "1. beauty 2. skincare 3. Subcategory Overview Google TikTok Instagram Beta Expo…" at bounding box center [860, 587] width 1306 height 1071
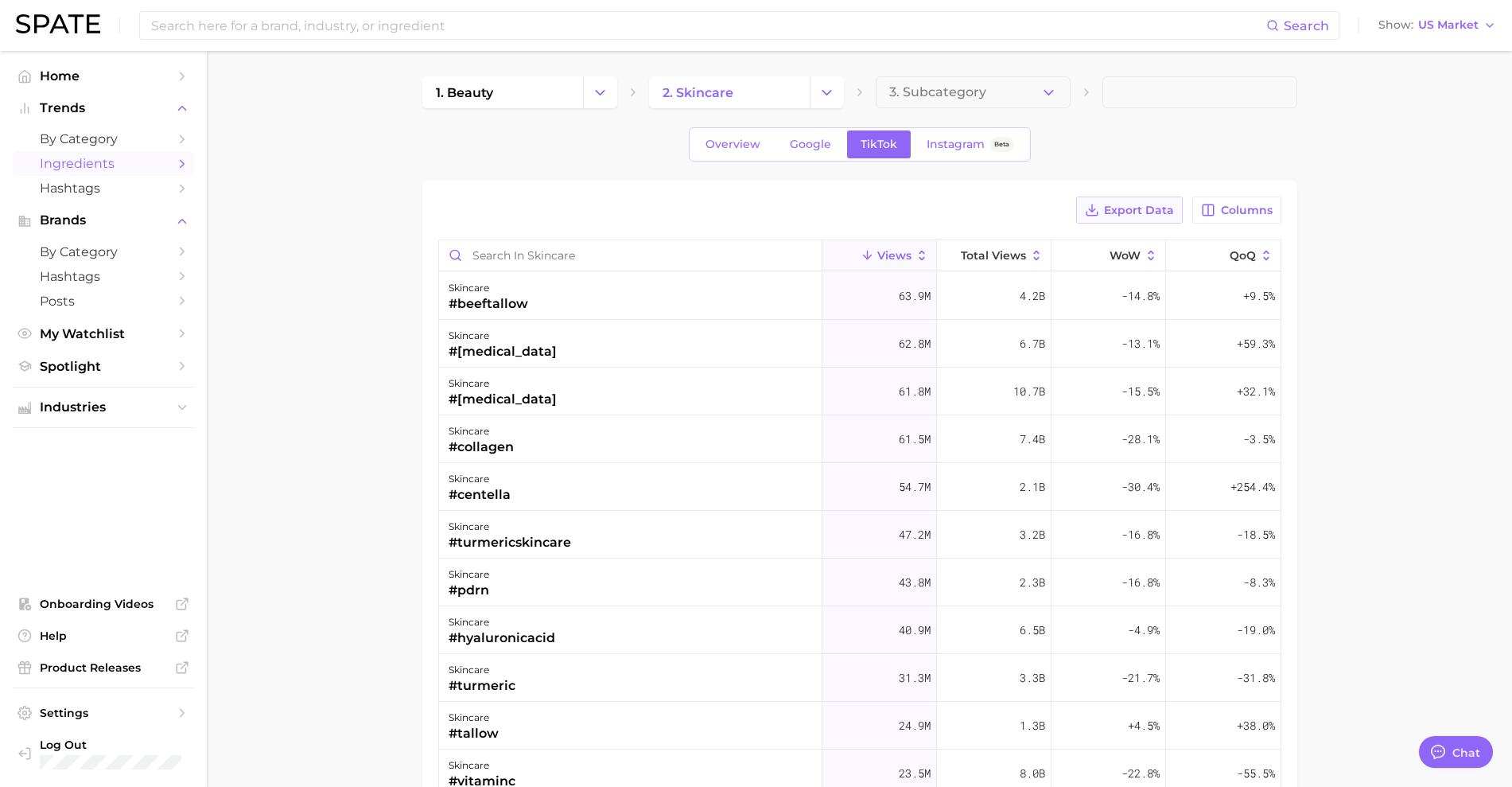
click at [1125, 215] on span "Export Data" at bounding box center [1140, 210] width 70 height 14
click at [1134, 208] on span "Export Data" at bounding box center [1140, 210] width 70 height 14
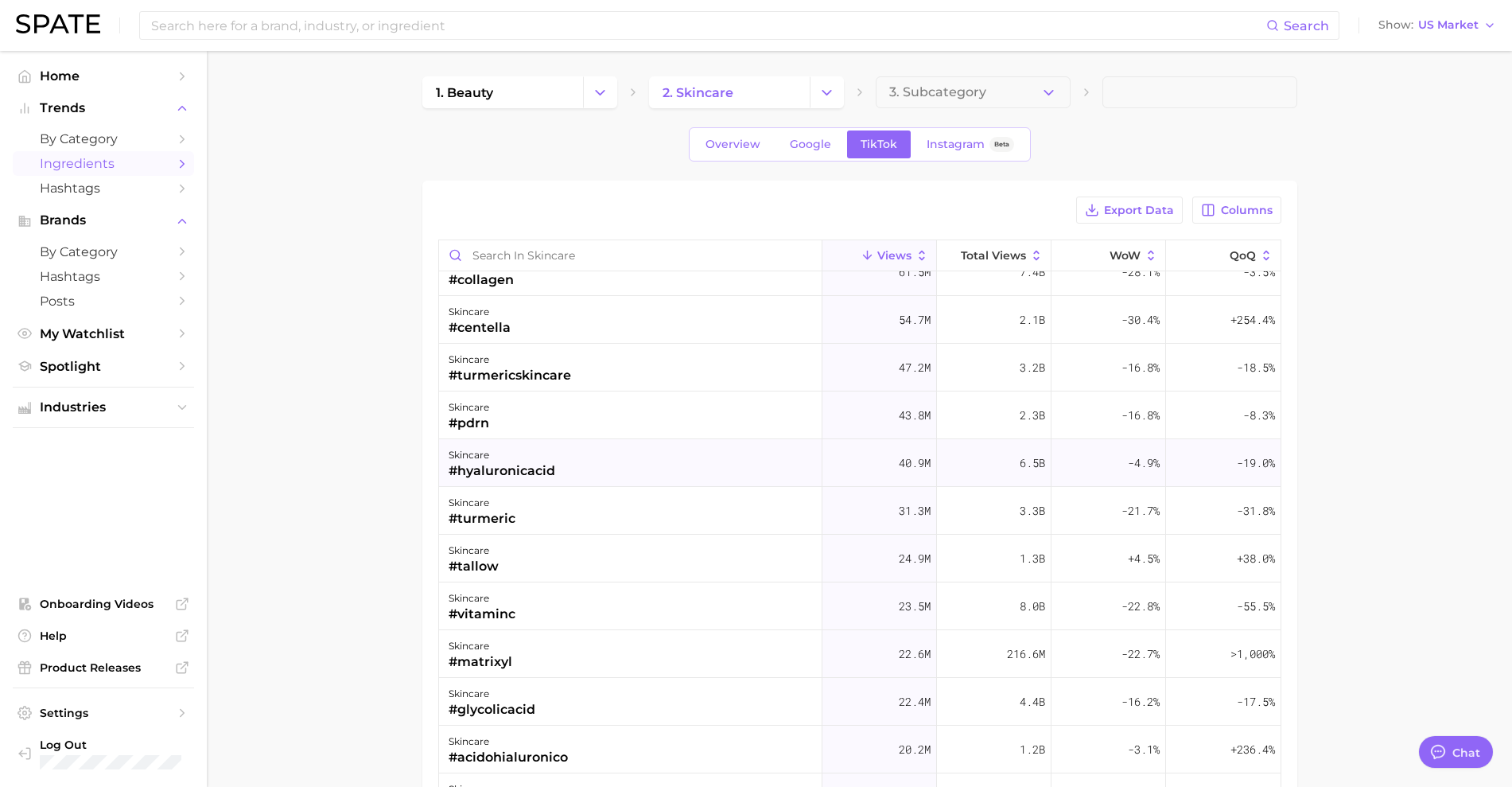
scroll to position [199, 0]
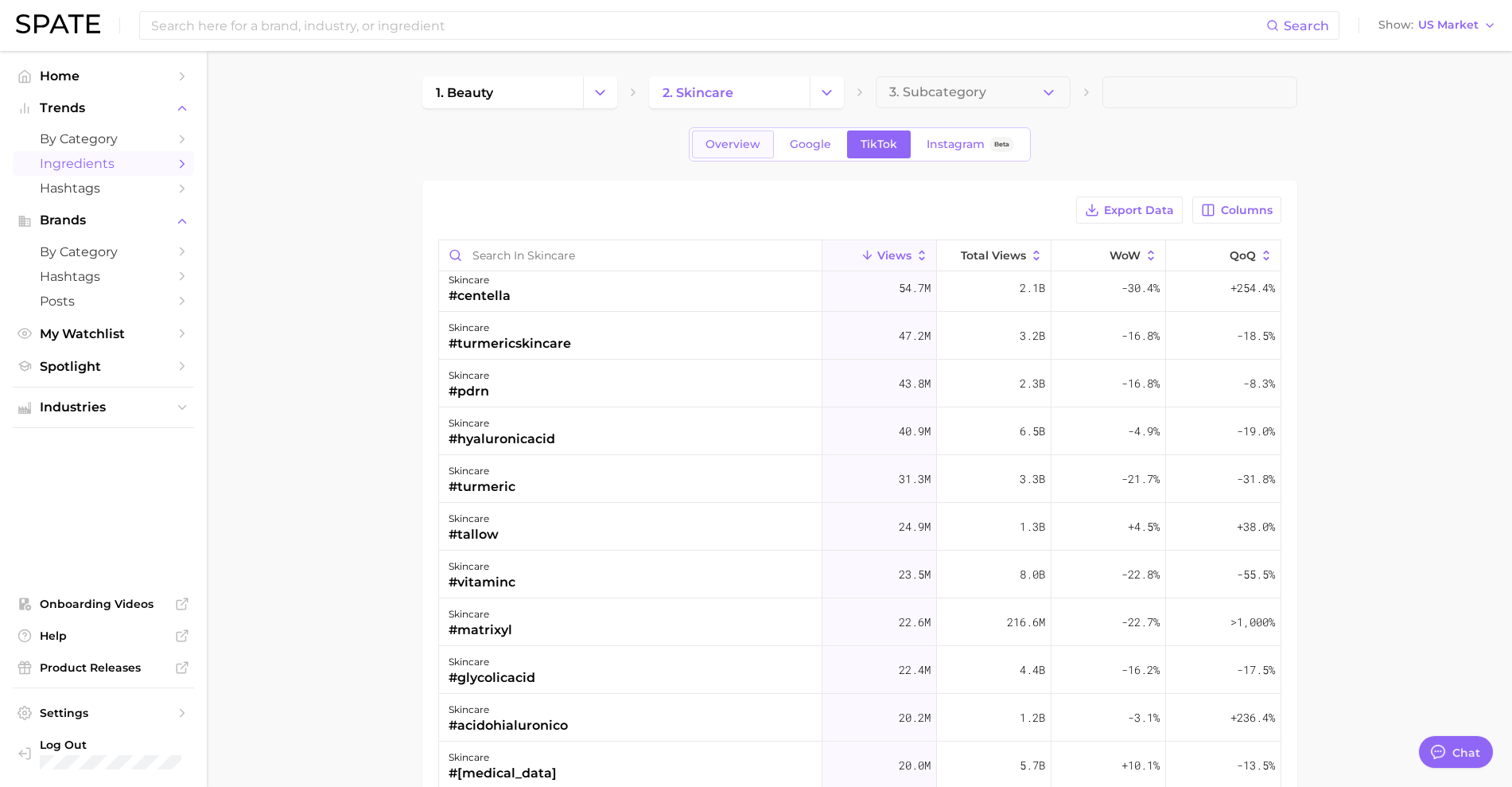
click at [703, 153] on link "Overview" at bounding box center [733, 144] width 82 height 28
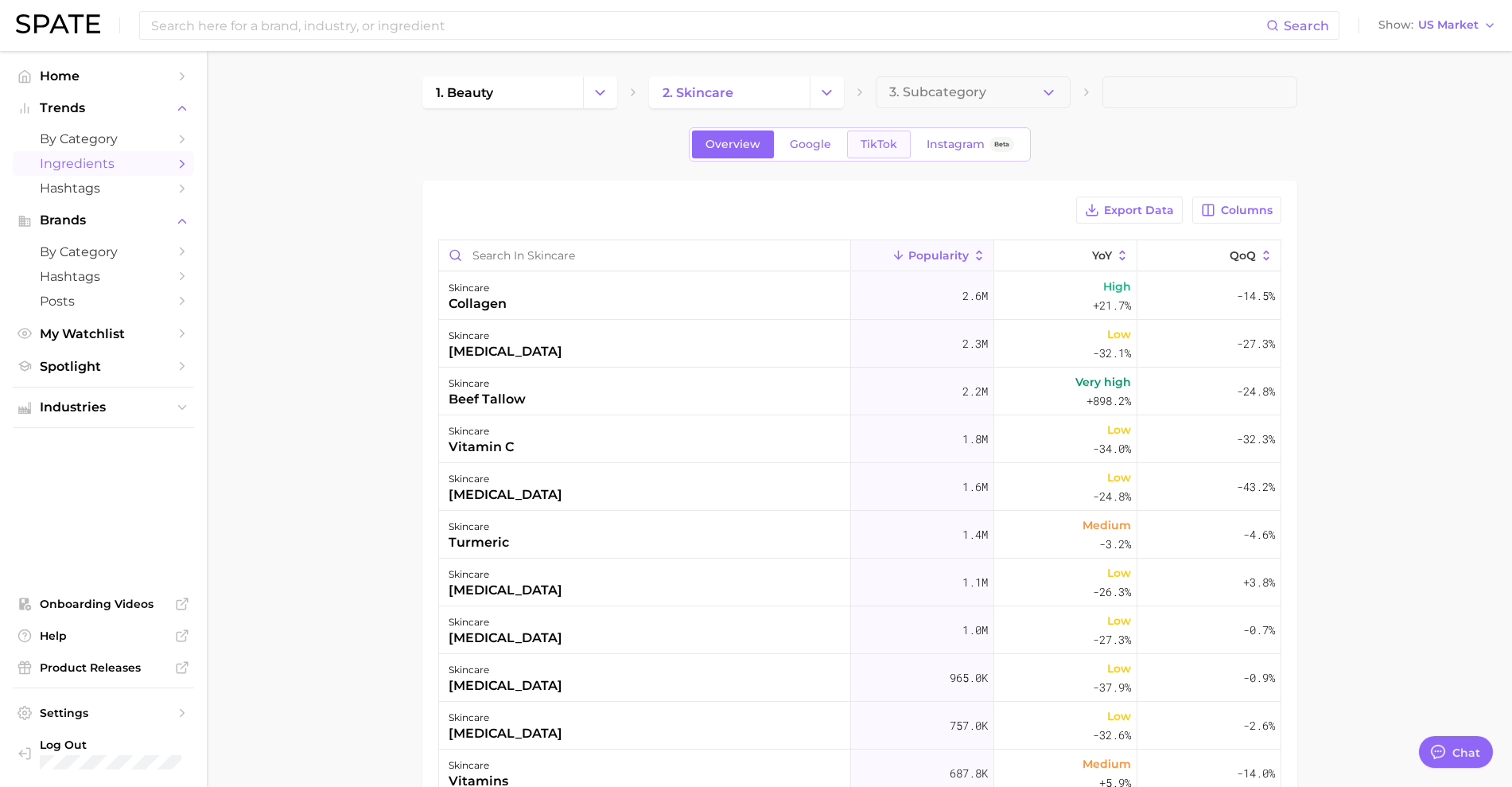
click at [883, 133] on link "TikTok" at bounding box center [879, 144] width 64 height 28
